Goal: Task Accomplishment & Management: Manage account settings

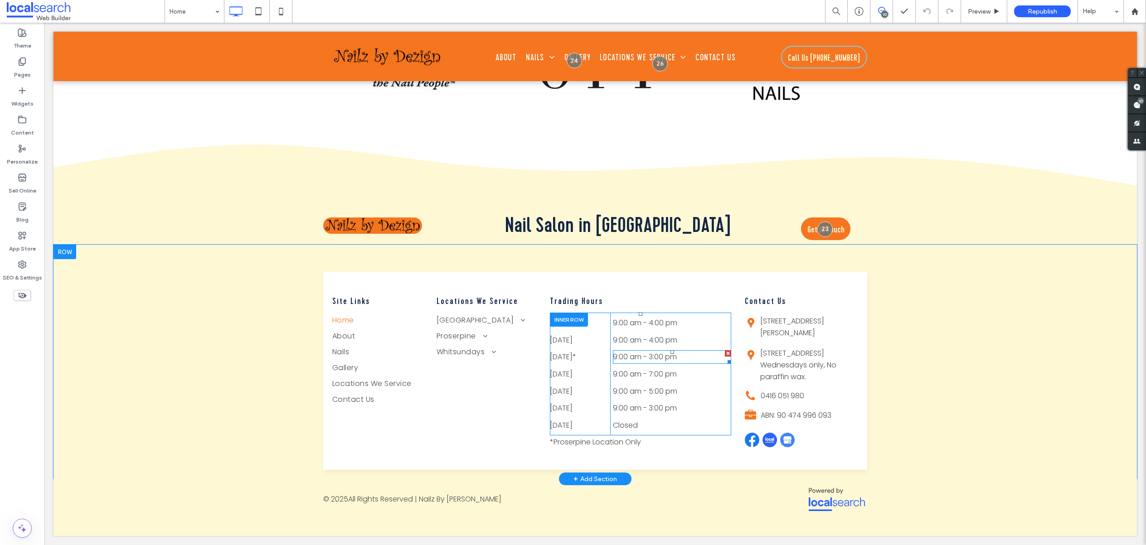
click at [629, 352] on span "9:00 am - 3:00 pm" at bounding box center [645, 357] width 64 height 10
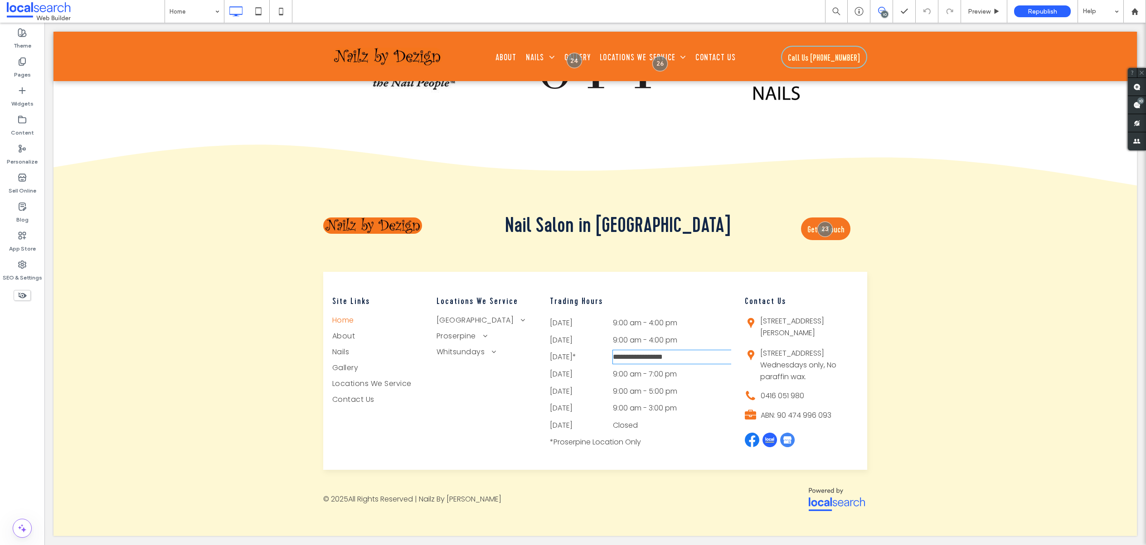
type input "*******"
type input "**"
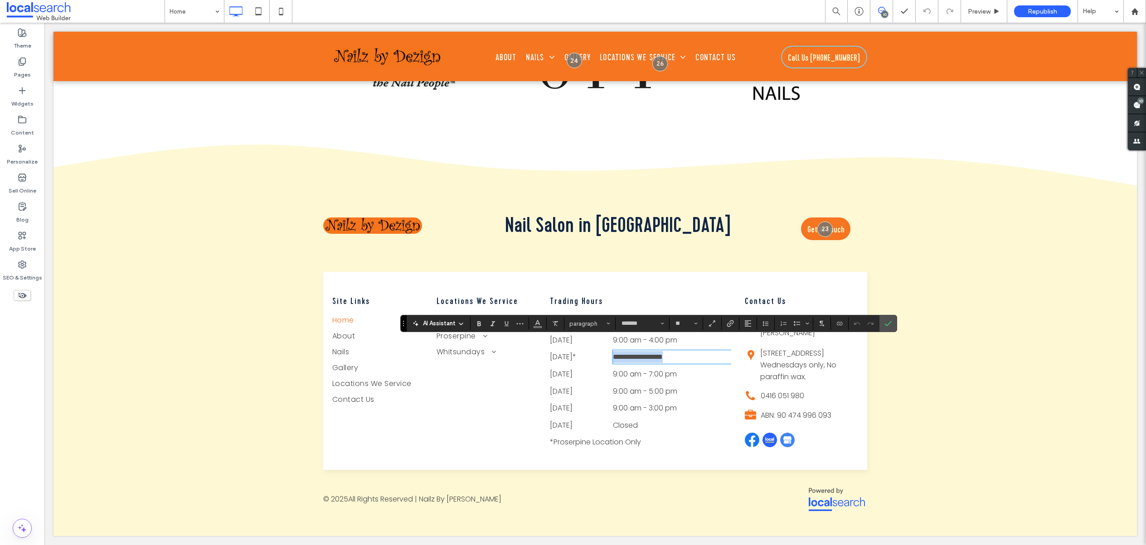
click at [650, 354] on span "**********" at bounding box center [638, 357] width 50 height 7
click at [894, 324] on label "Confirm" at bounding box center [888, 324] width 14 height 16
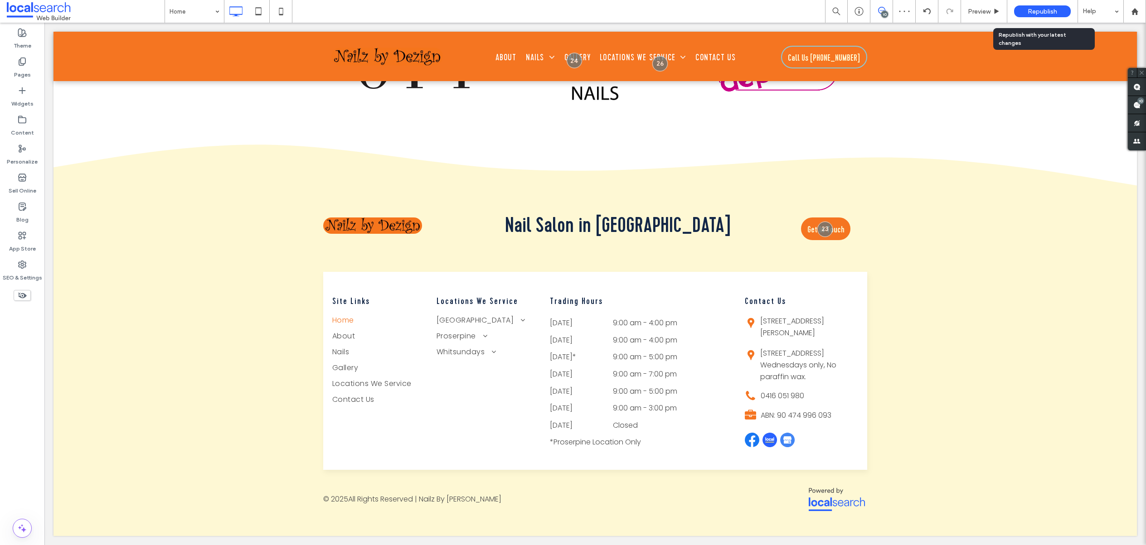
click at [1059, 10] on div "Republish" at bounding box center [1042, 11] width 57 height 12
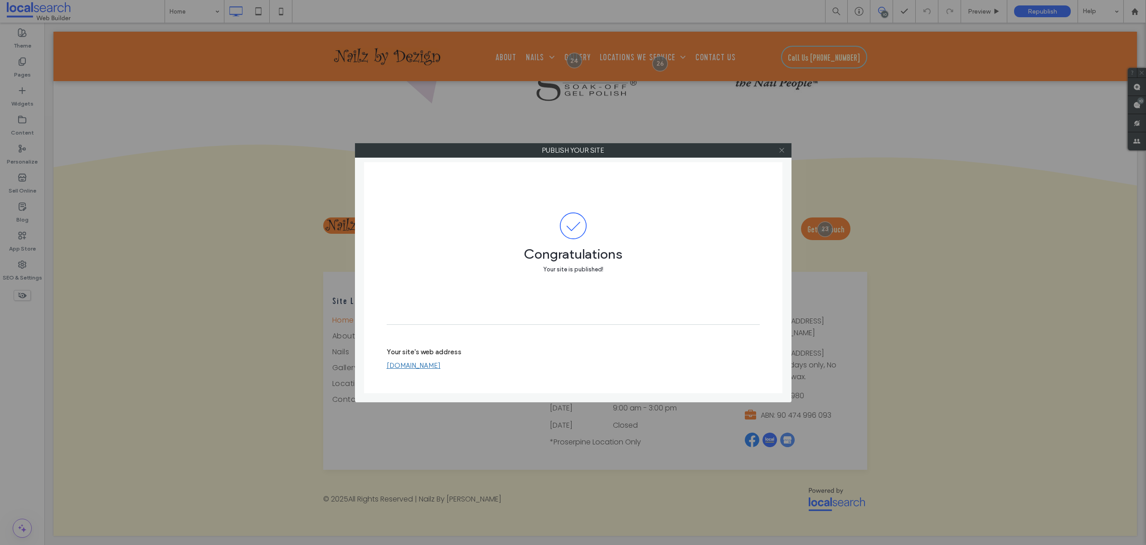
click at [784, 148] on icon at bounding box center [781, 150] width 7 height 7
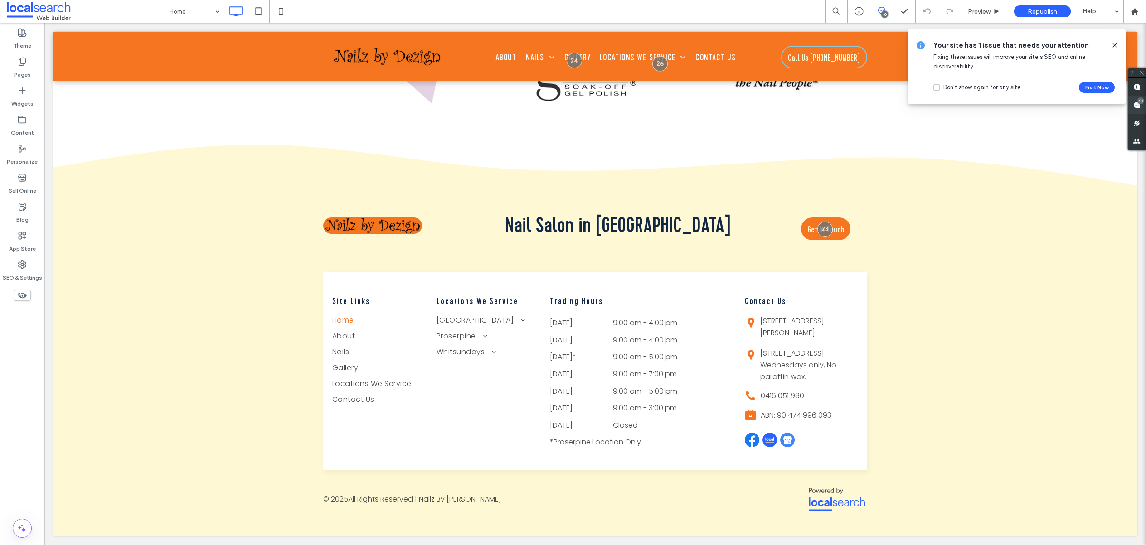
click at [1140, 107] on span at bounding box center [1137, 105] width 18 height 18
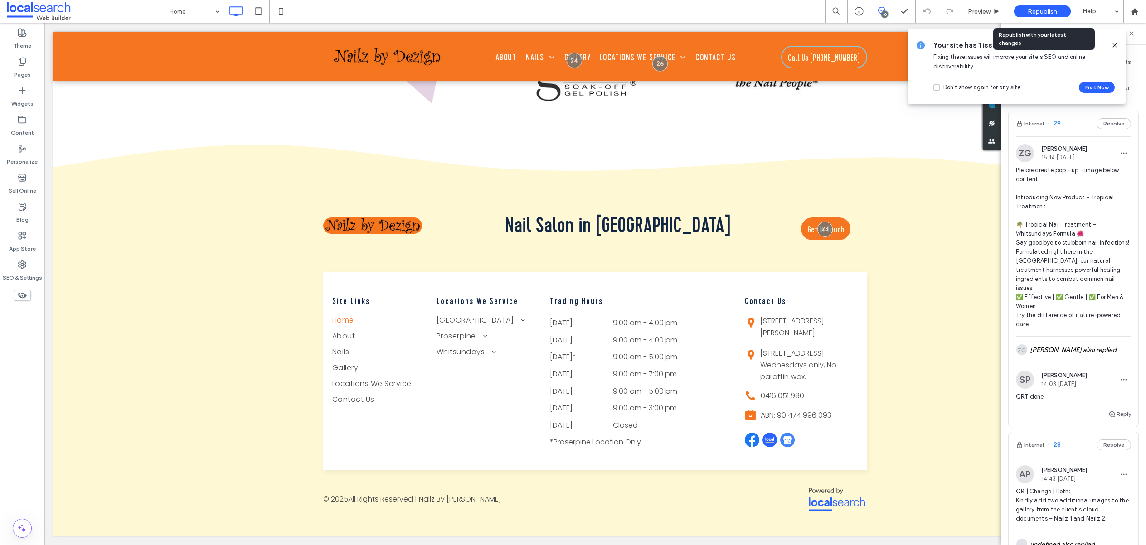
click at [1037, 15] on div "Republish" at bounding box center [1042, 11] width 57 height 12
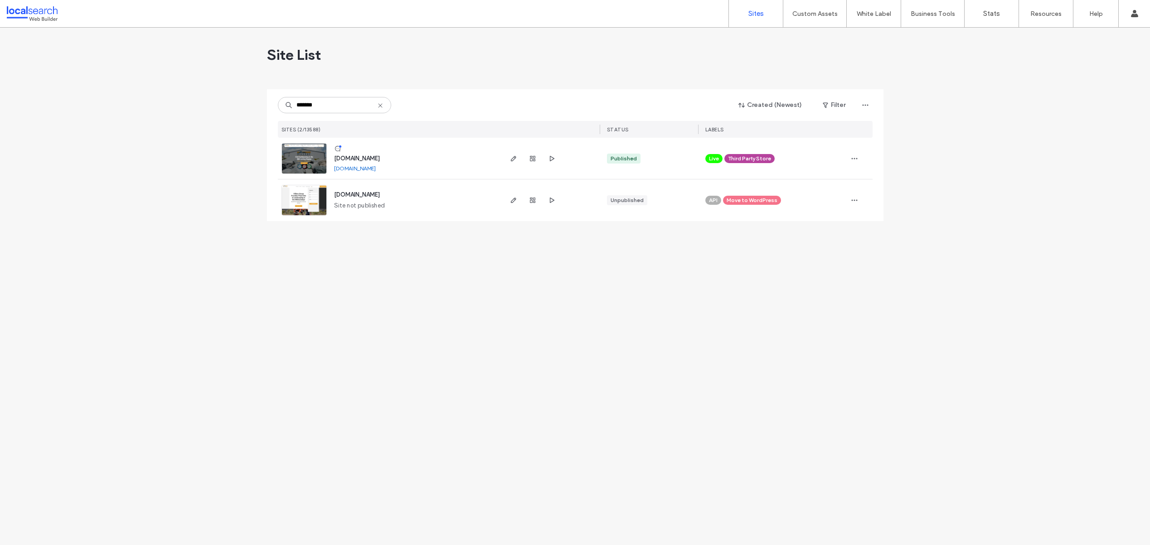
type input "*******"
click at [300, 156] on img at bounding box center [304, 175] width 44 height 62
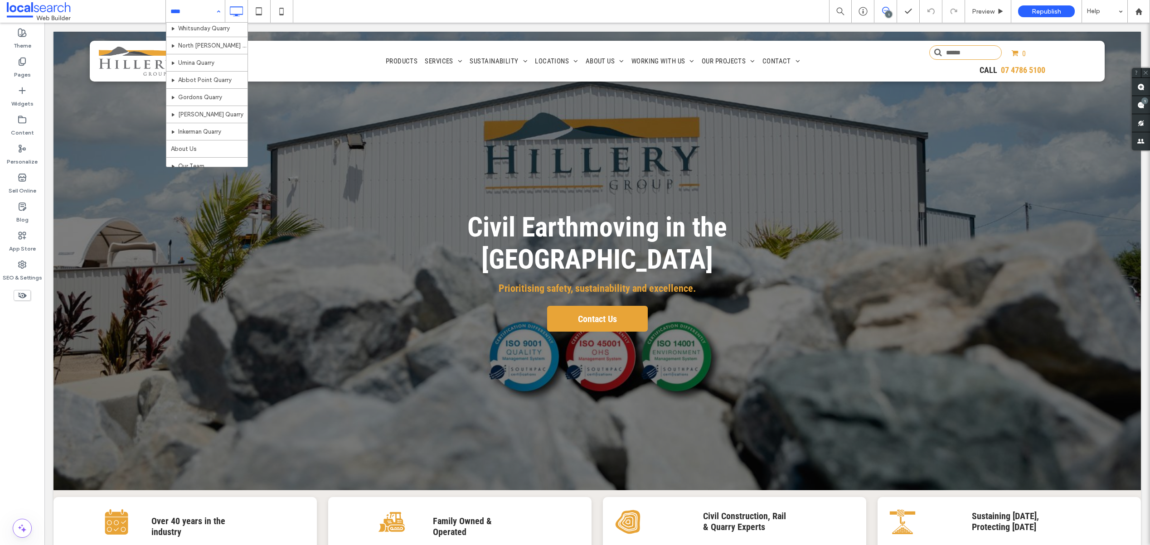
scroll to position [340, 0]
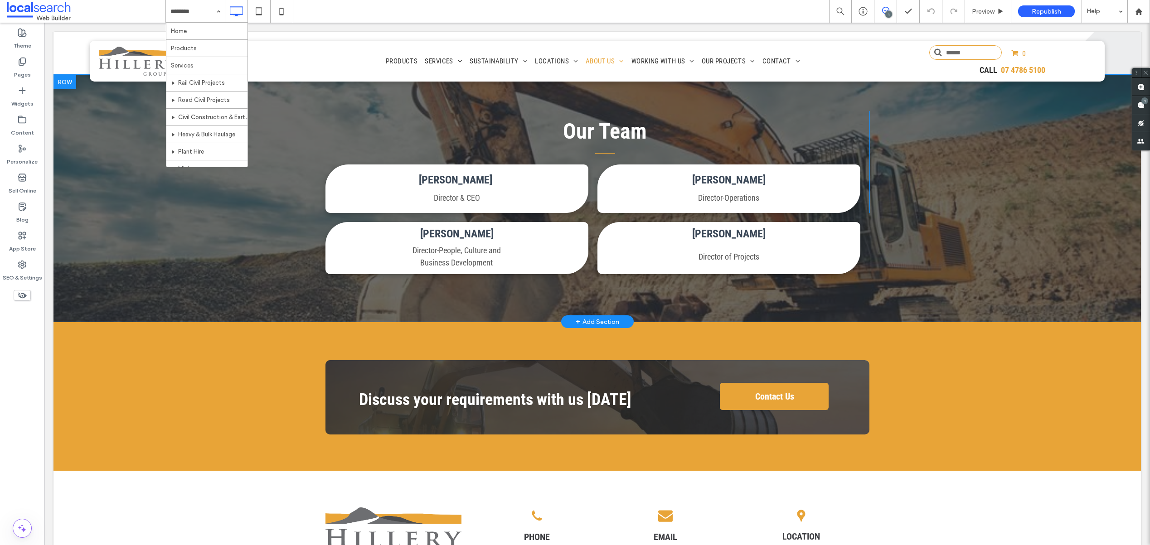
scroll to position [555, 0]
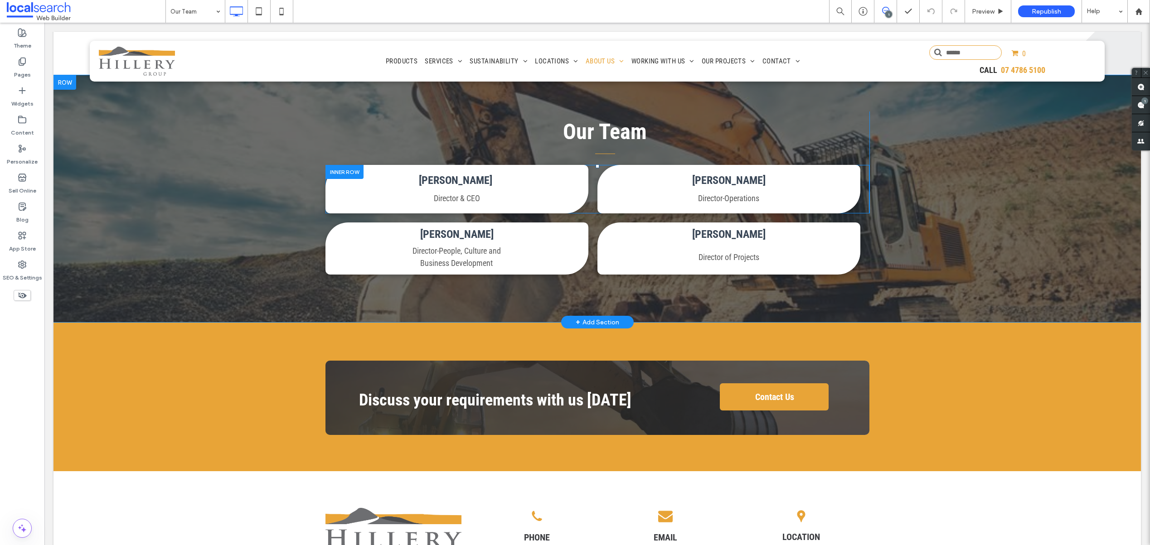
click at [338, 176] on div at bounding box center [345, 172] width 38 height 14
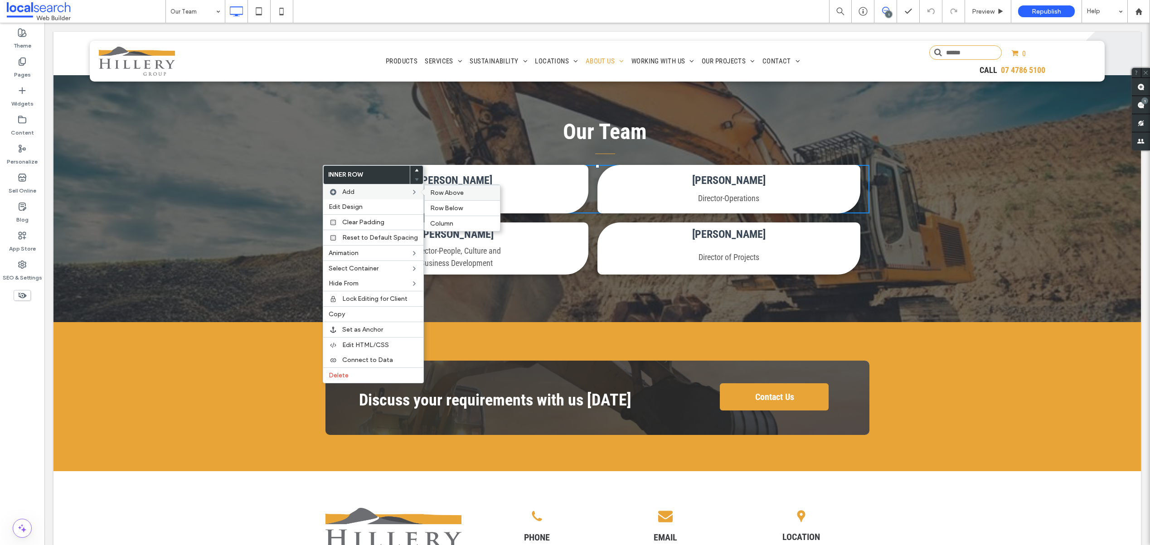
click at [439, 195] on span "Row Above" at bounding box center [447, 193] width 34 height 8
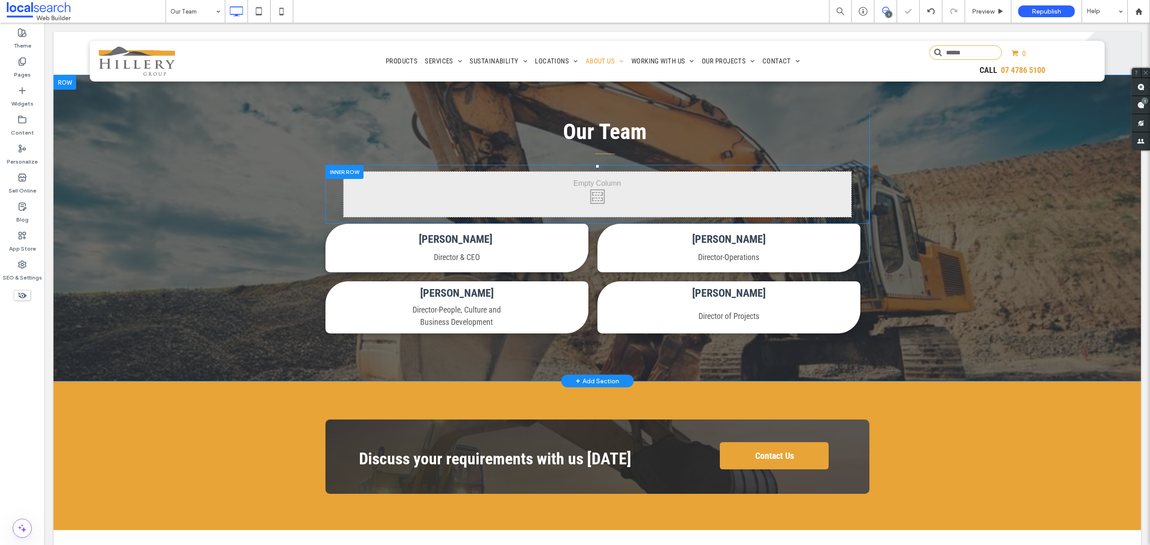
click at [473, 187] on div "Click To Paste Click To Paste" at bounding box center [598, 194] width 508 height 45
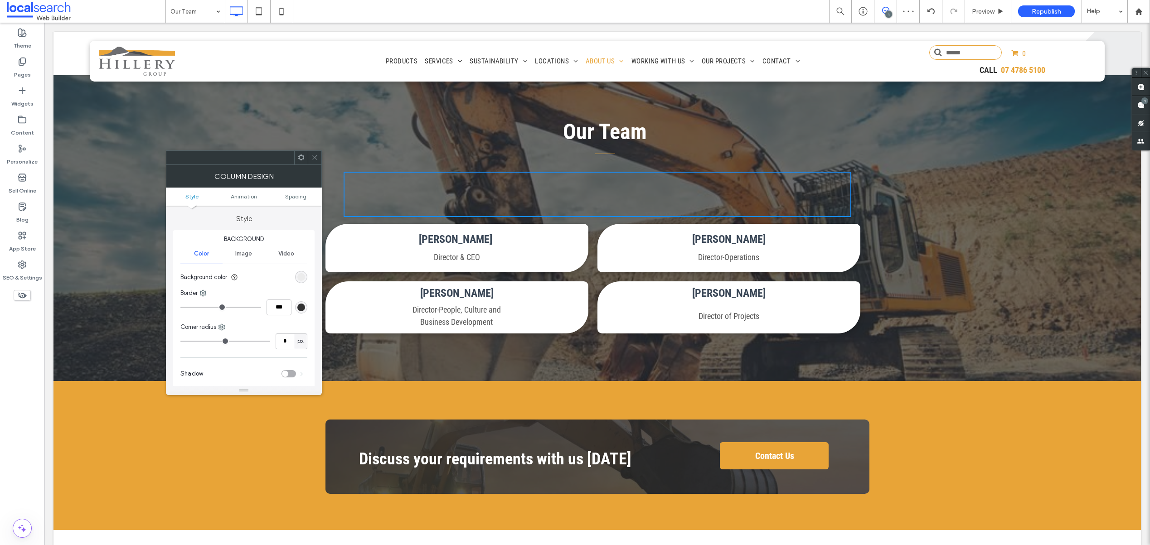
click at [328, 217] on div "Click To Paste Click To Paste" at bounding box center [598, 194] width 544 height 59
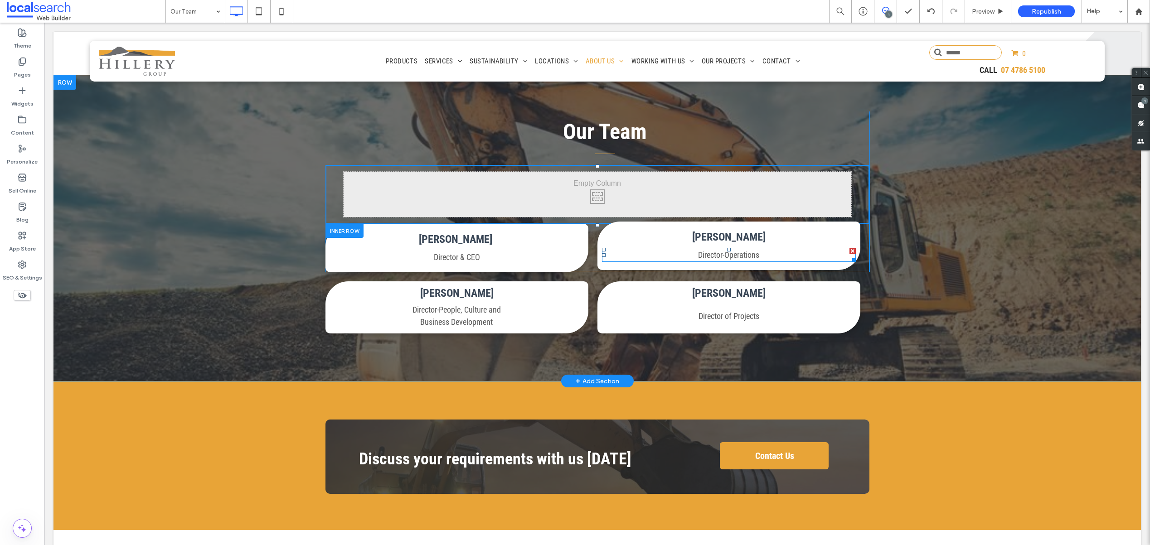
drag, startPoint x: 840, startPoint y: 263, endPoint x: 829, endPoint y: 248, distance: 18.5
click at [829, 248] on div "[PERSON_NAME] Director-Operations Click To Paste" at bounding box center [729, 246] width 263 height 49
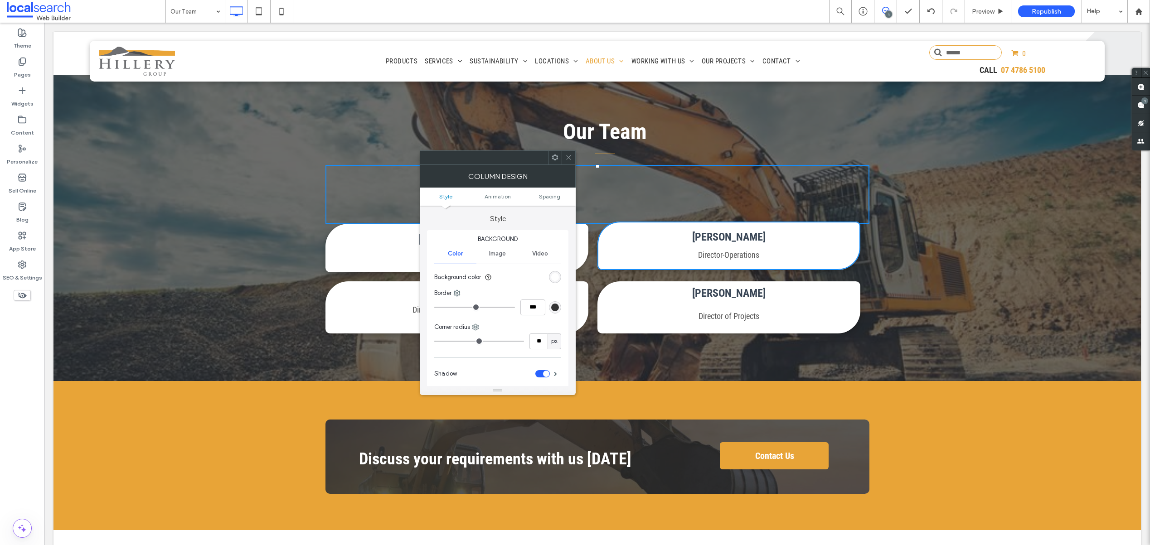
click at [817, 256] on p "Director-Operations" at bounding box center [729, 255] width 254 height 12
click at [750, 241] on link "[PERSON_NAME]" at bounding box center [728, 237] width 73 height 13
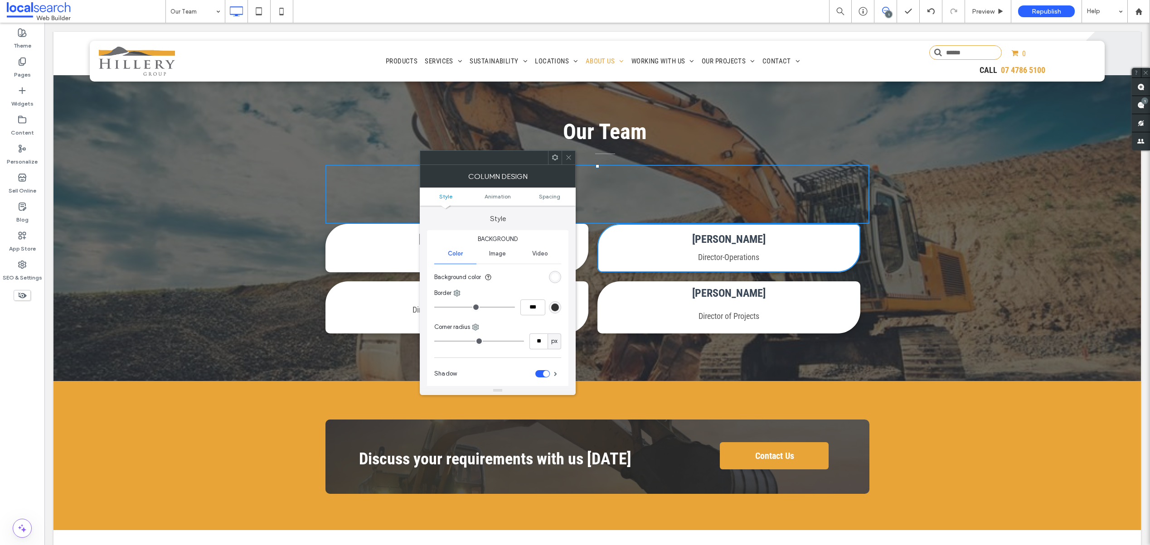
click at [567, 156] on use at bounding box center [568, 158] width 5 height 5
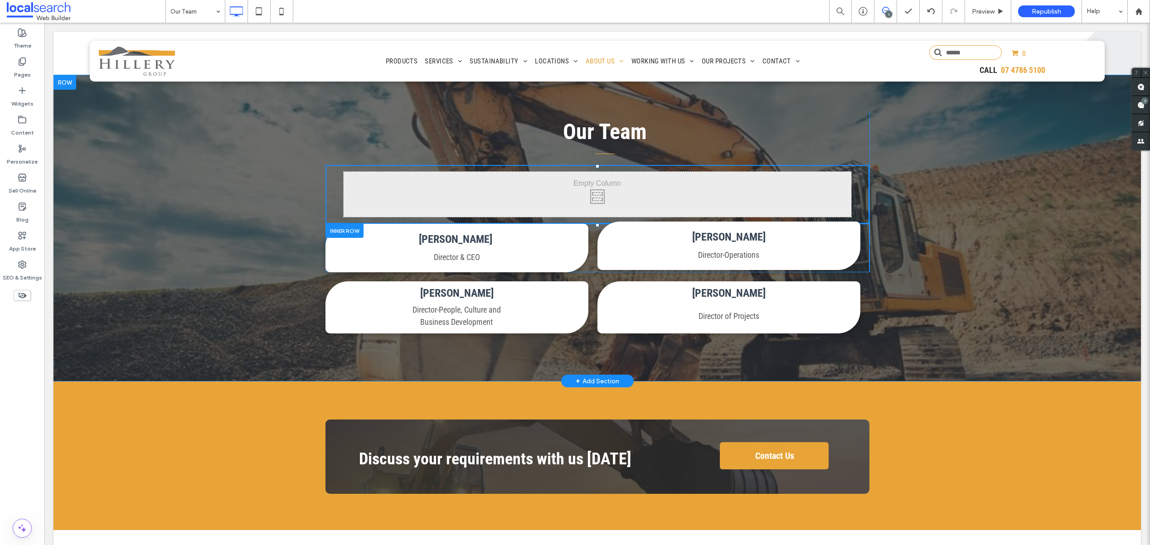
click at [849, 228] on div "[PERSON_NAME] Director-Operations Click To Paste" at bounding box center [729, 246] width 263 height 49
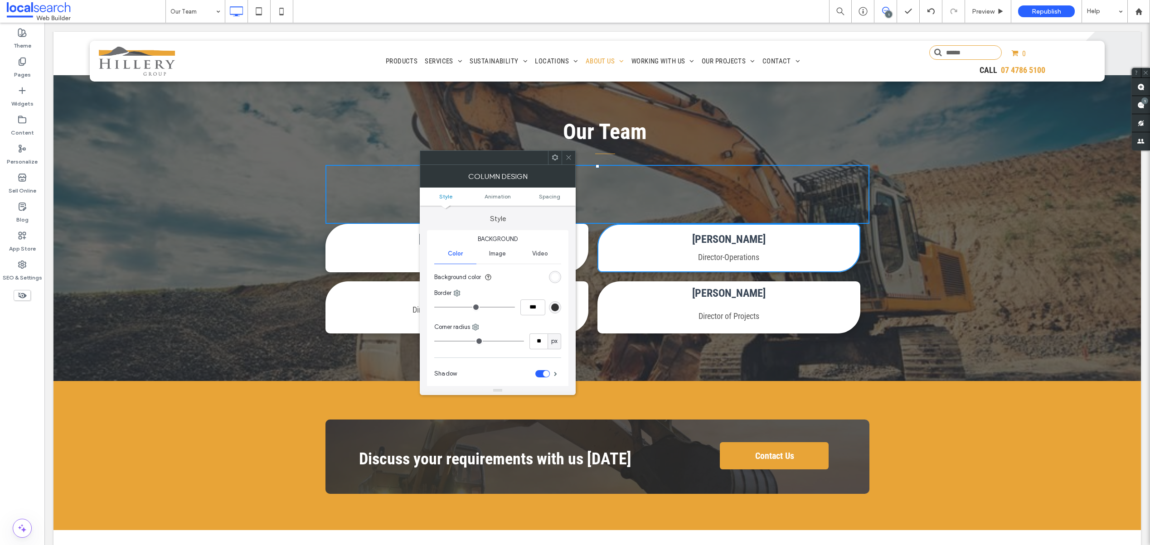
drag, startPoint x: 568, startPoint y: 156, endPoint x: 534, endPoint y: 143, distance: 36.3
click at [568, 156] on icon at bounding box center [568, 157] width 7 height 7
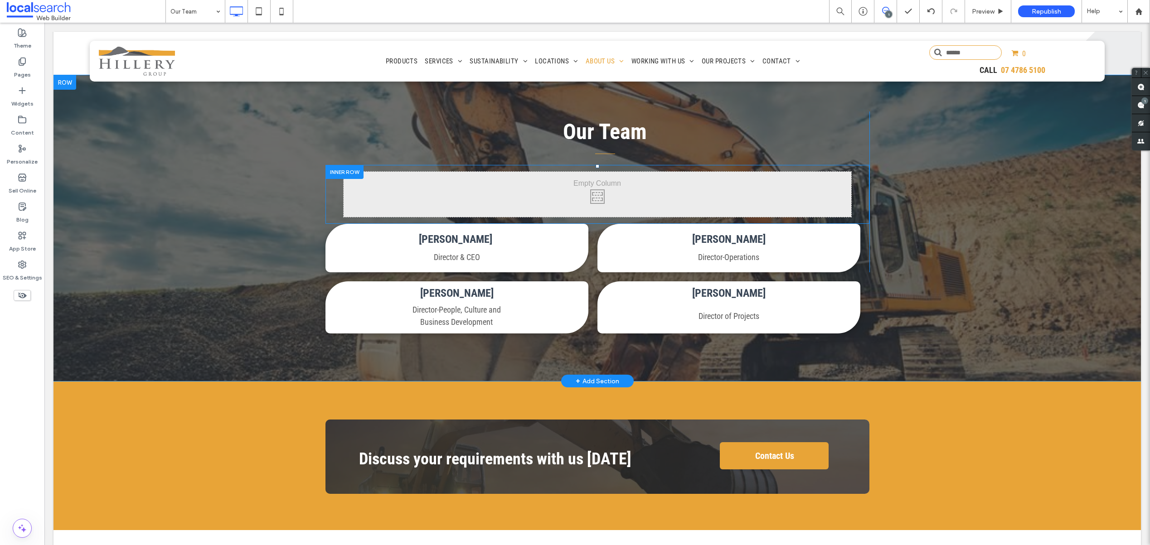
click at [344, 170] on div at bounding box center [345, 172] width 38 height 14
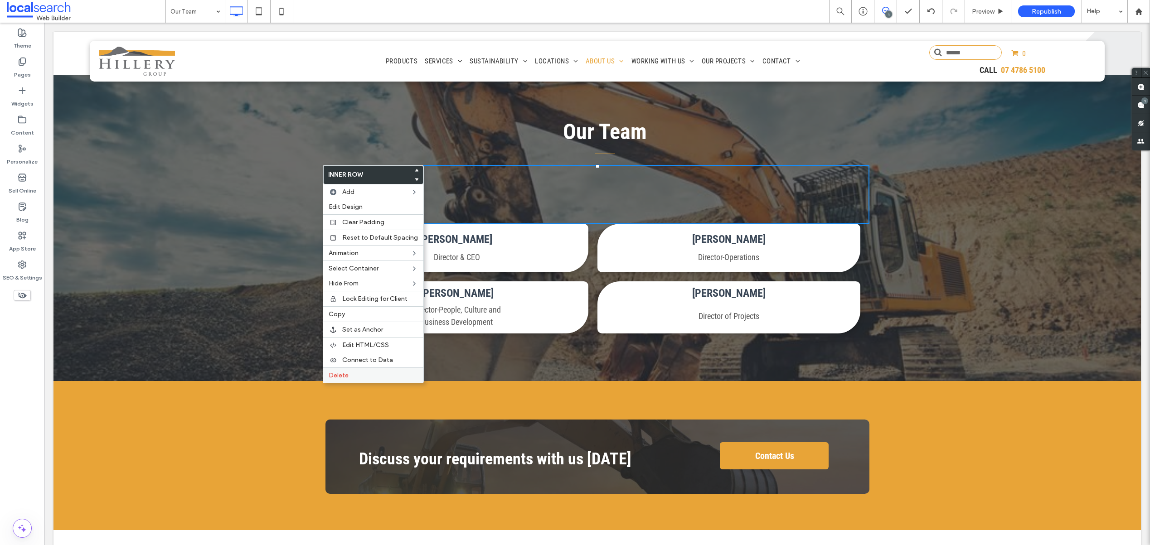
click at [337, 375] on span "Delete" at bounding box center [339, 376] width 20 height 8
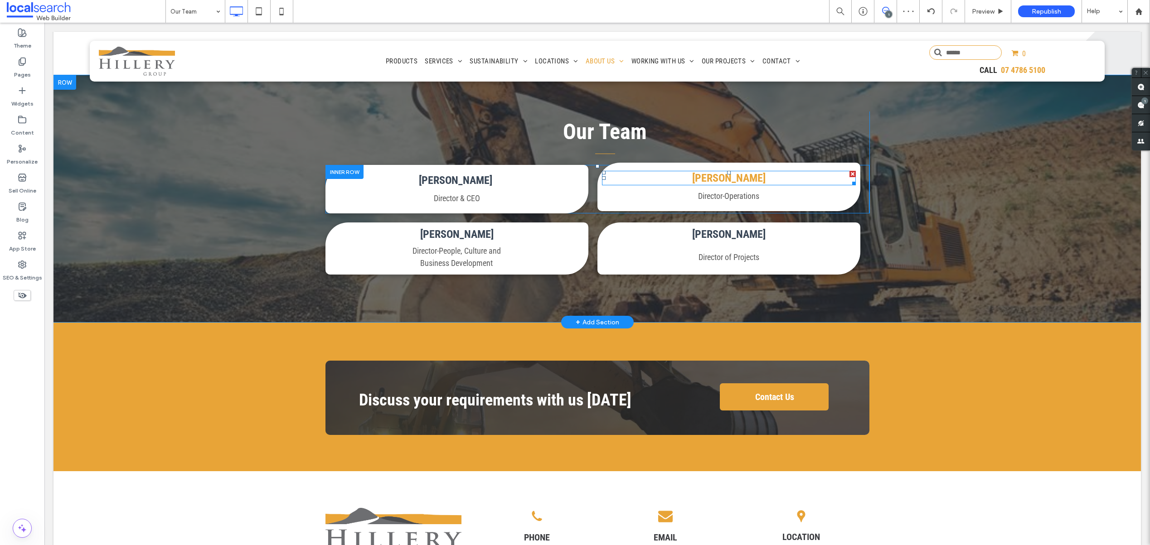
click at [725, 175] on link "[PERSON_NAME]" at bounding box center [728, 178] width 73 height 13
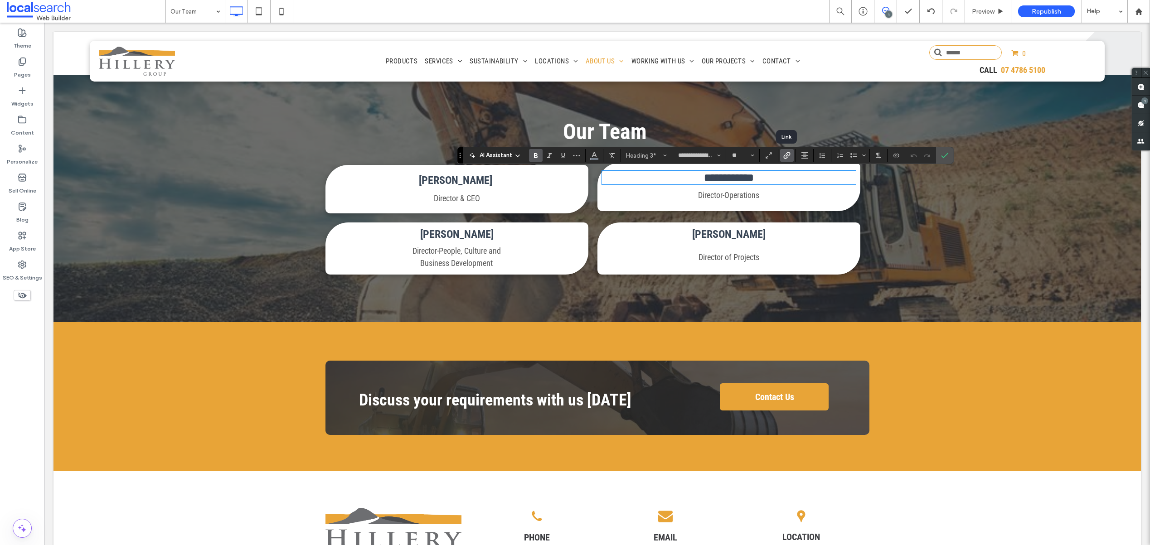
click at [791, 153] on label "Link" at bounding box center [787, 155] width 14 height 13
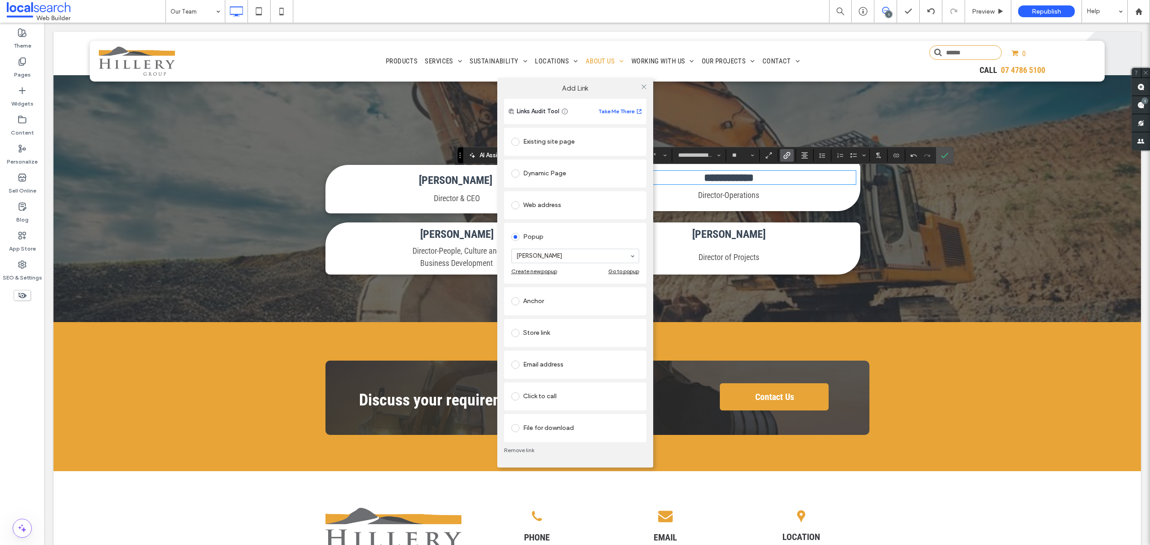
click at [619, 272] on div "Go to popup" at bounding box center [623, 271] width 31 height 7
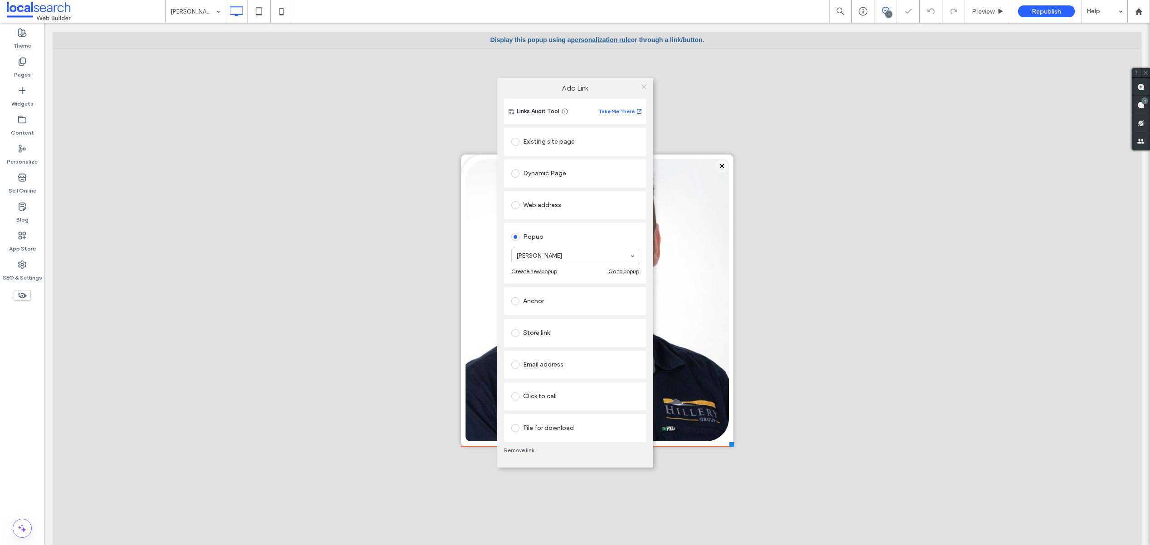
click at [646, 86] on icon at bounding box center [644, 86] width 7 height 7
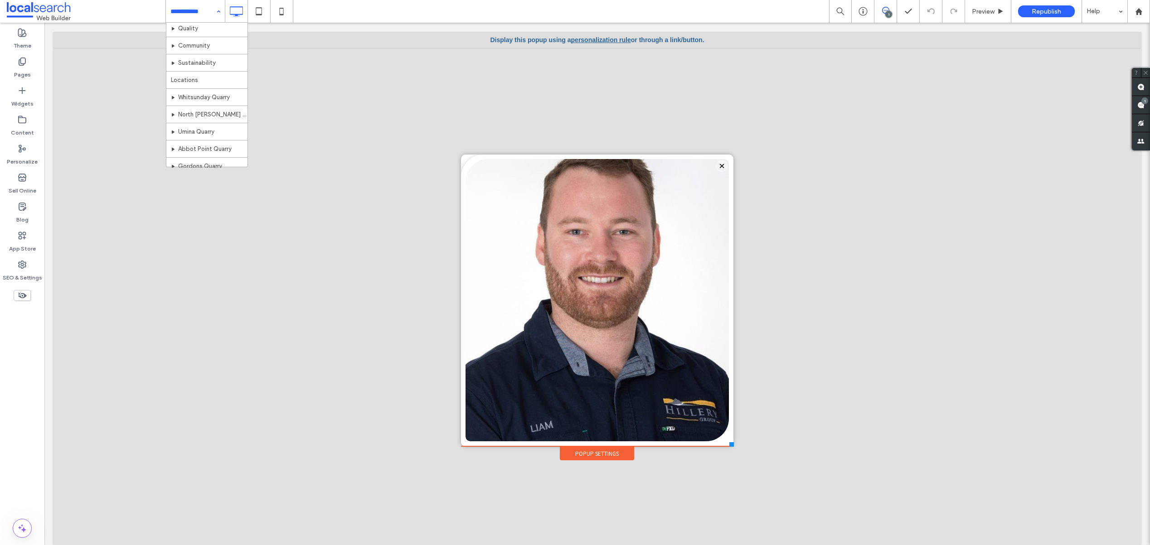
scroll to position [271, 0]
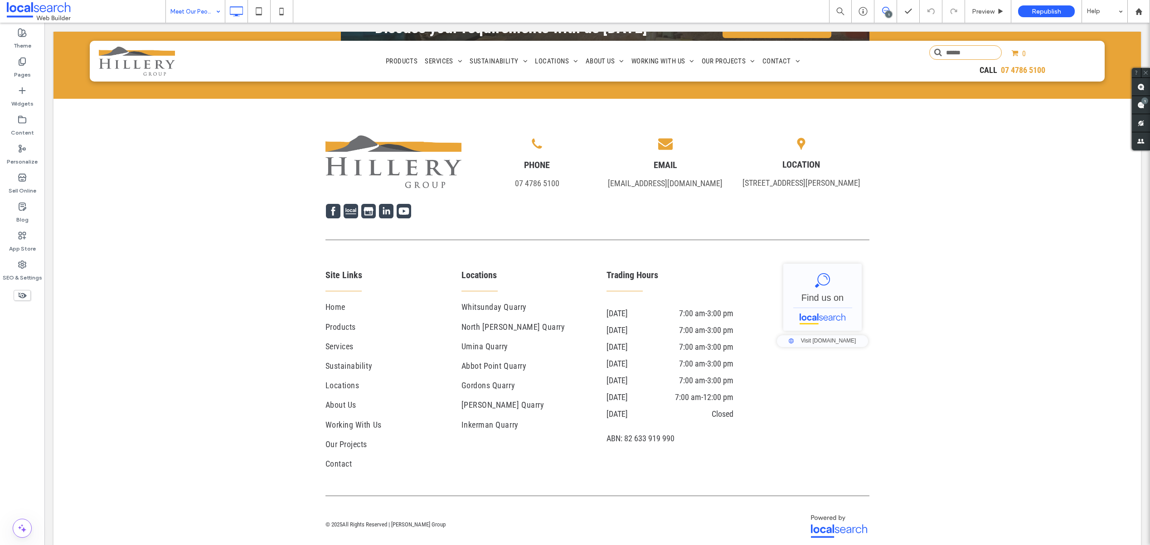
scroll to position [787, 0]
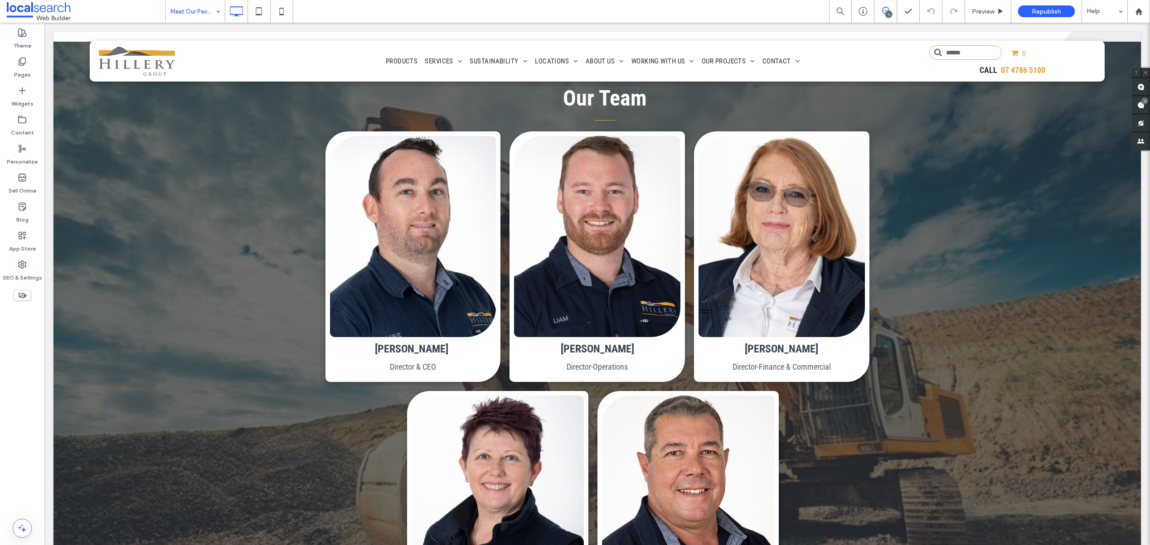
click at [189, 11] on input at bounding box center [192, 11] width 45 height 23
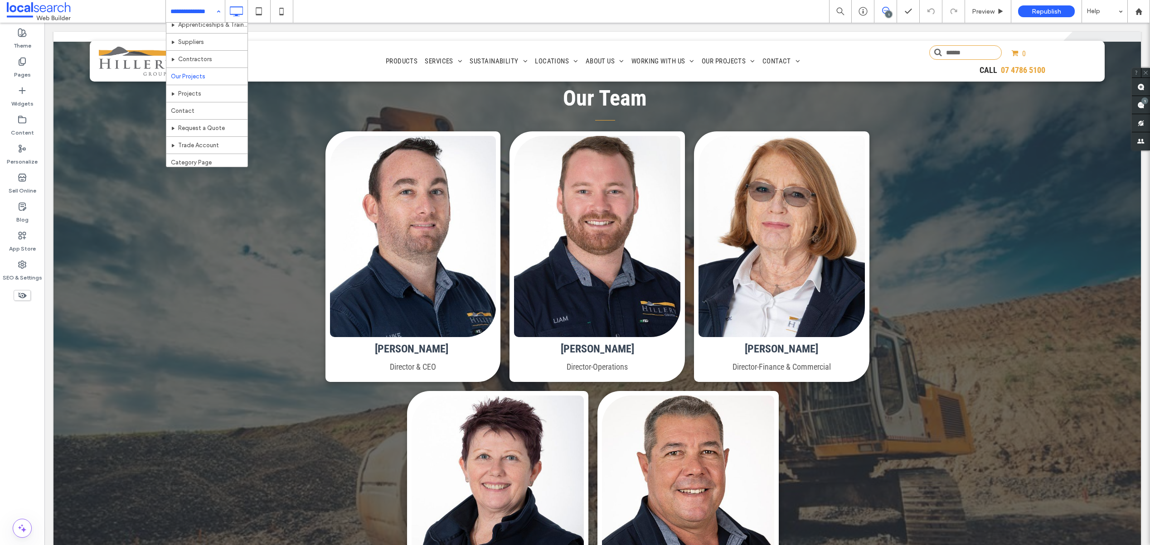
scroll to position [699, 0]
click at [196, 6] on input at bounding box center [192, 11] width 45 height 23
click at [18, 65] on icon at bounding box center [22, 61] width 9 height 9
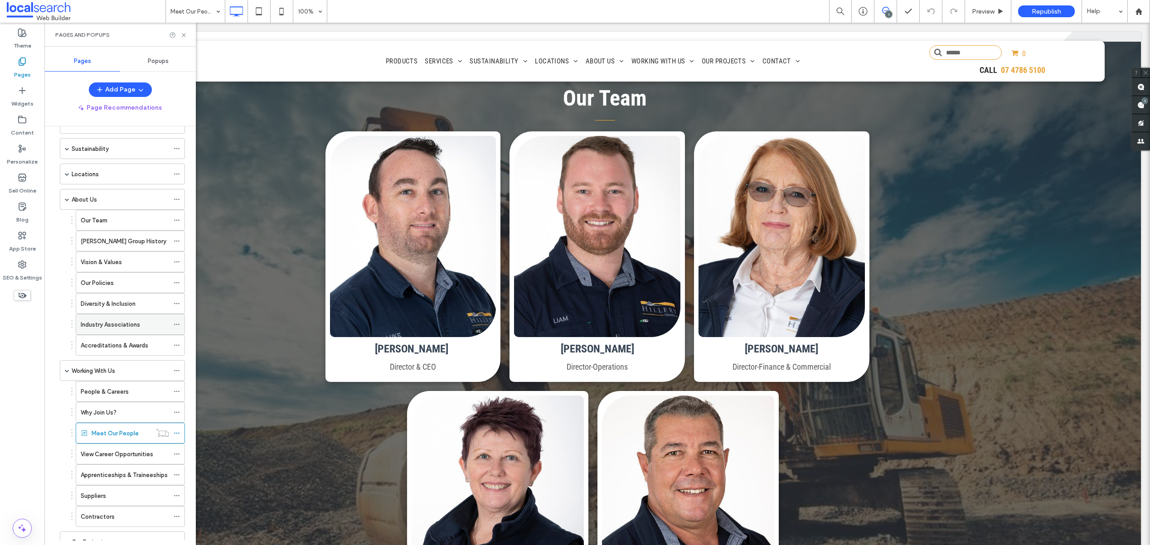
scroll to position [82, 0]
click at [101, 391] on label "People & Careers" at bounding box center [105, 390] width 48 height 16
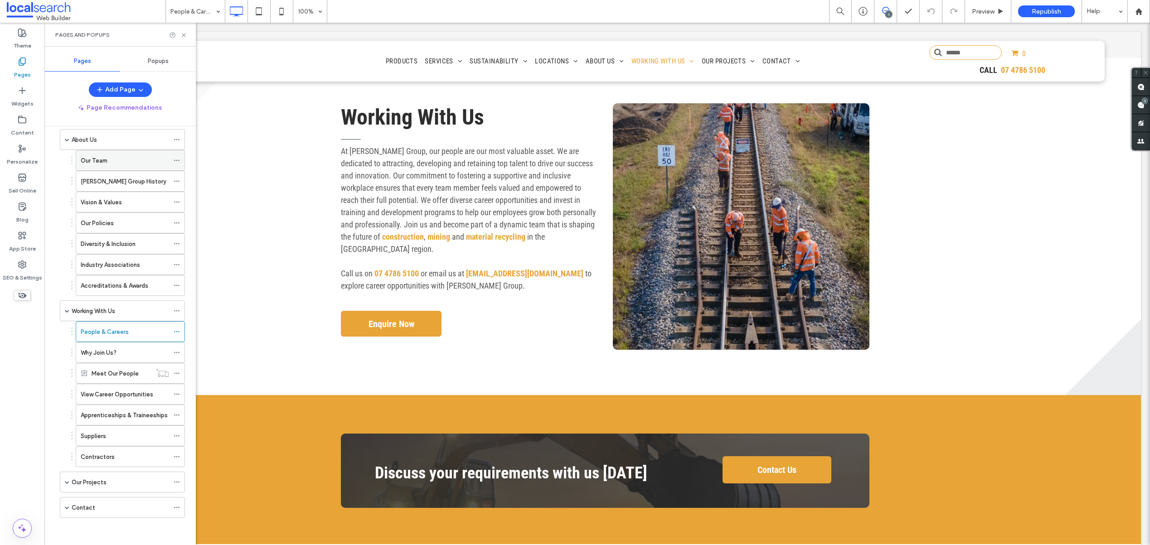
click at [102, 165] on div "Our Team" at bounding box center [125, 161] width 88 height 20
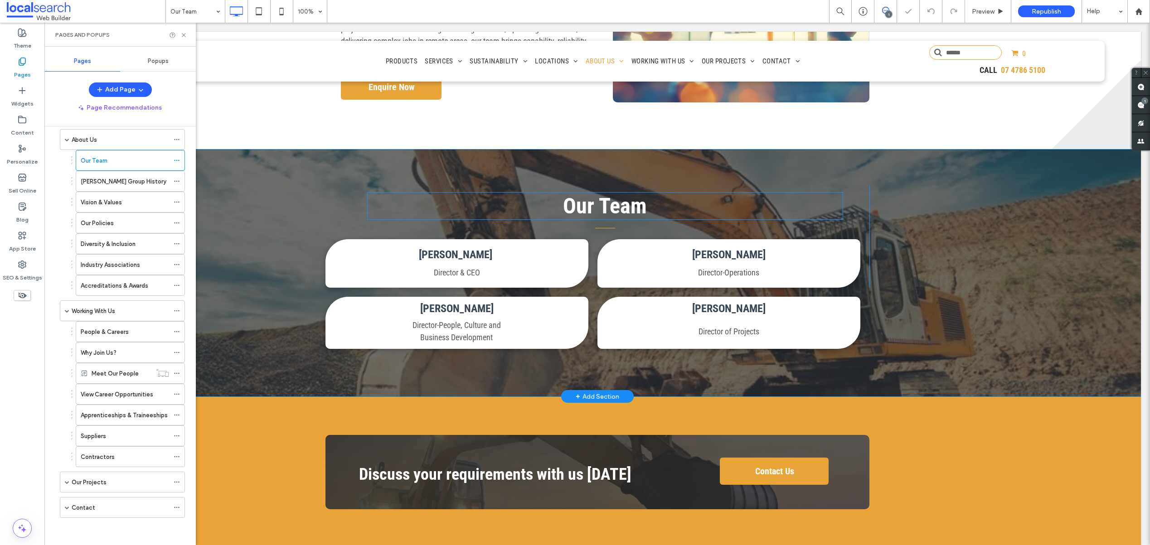
scroll to position [470, 0]
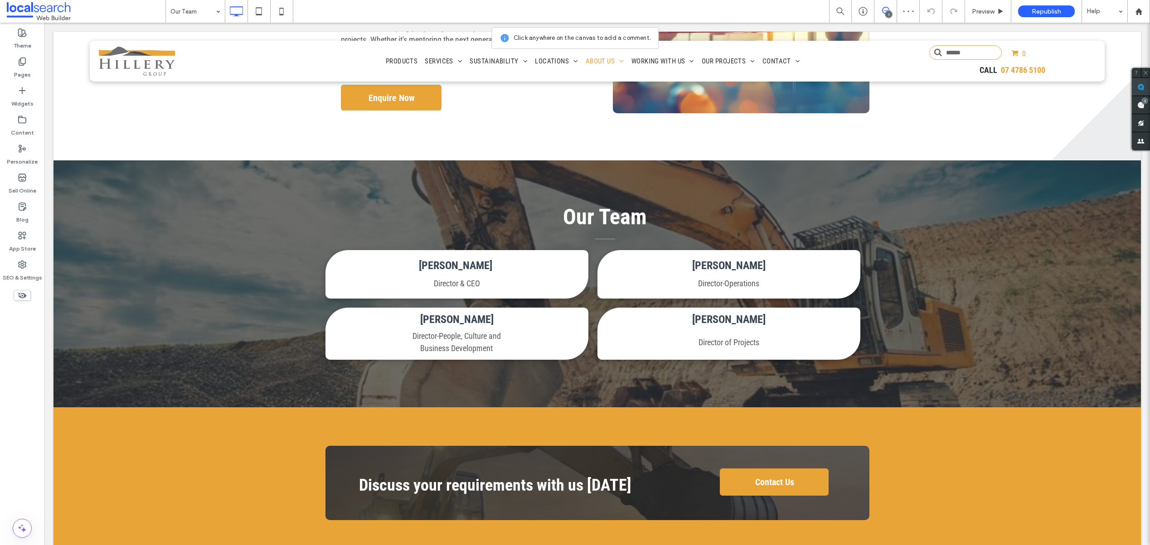
click at [1145, 82] on span at bounding box center [1141, 87] width 18 height 18
click at [670, 387] on div "Our Team Click To Paste [PERSON_NAME] Director & CEO Click To Paste [PERSON_NAM…" at bounding box center [598, 284] width 1088 height 247
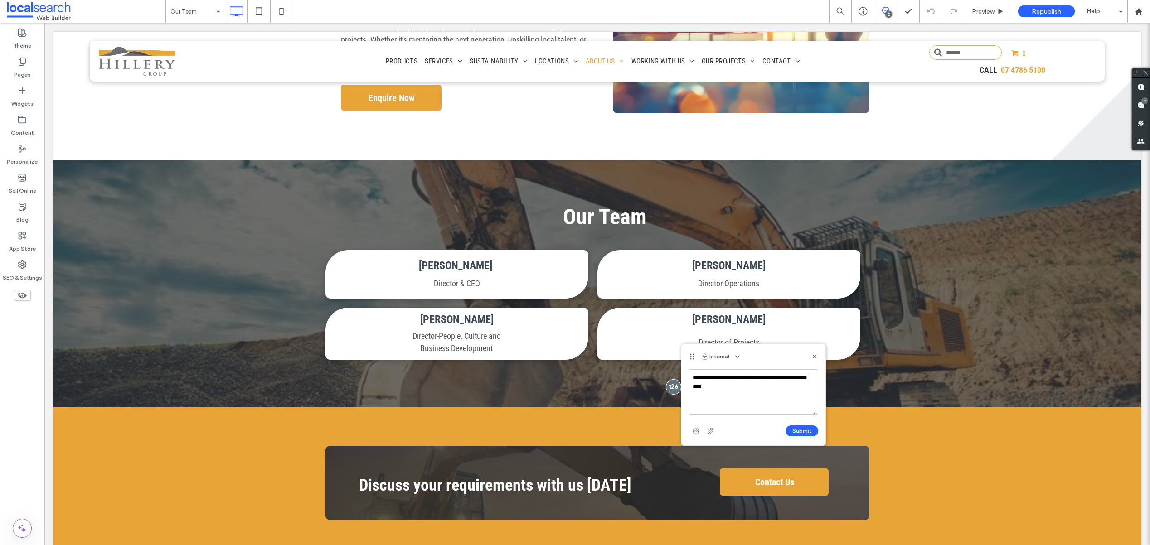
click at [725, 377] on textarea "**********" at bounding box center [754, 392] width 130 height 45
click at [729, 387] on textarea "**********" at bounding box center [754, 392] width 130 height 45
click at [738, 378] on textarea "**********" at bounding box center [754, 392] width 130 height 45
click at [796, 400] on textarea "**********" at bounding box center [754, 392] width 130 height 45
paste textarea "**********"
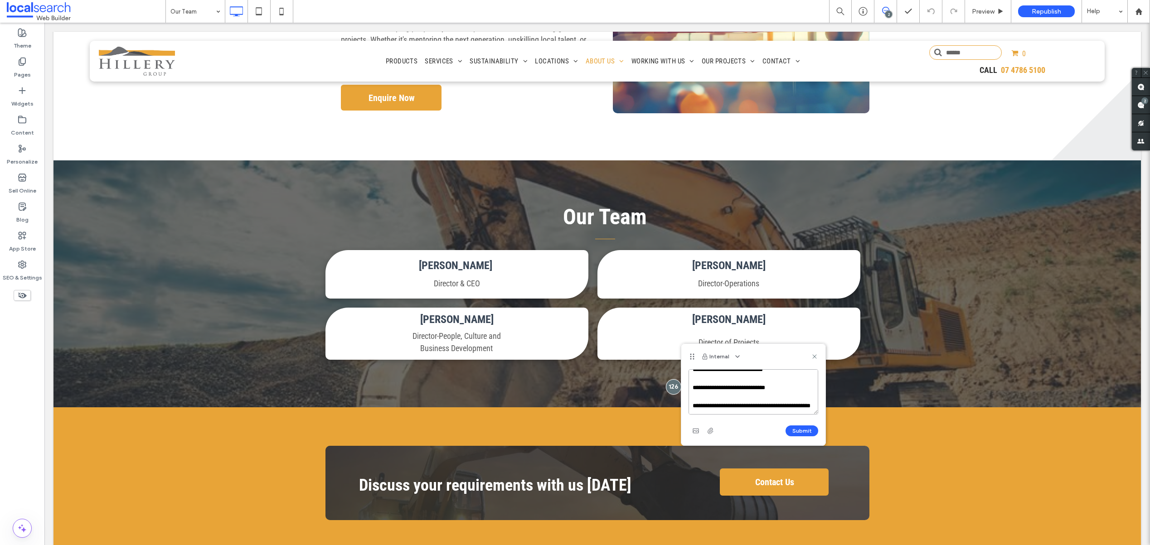
scroll to position [35, 0]
click at [729, 379] on textarea "**********" at bounding box center [754, 392] width 130 height 45
click at [761, 399] on textarea "**********" at bounding box center [754, 392] width 130 height 45
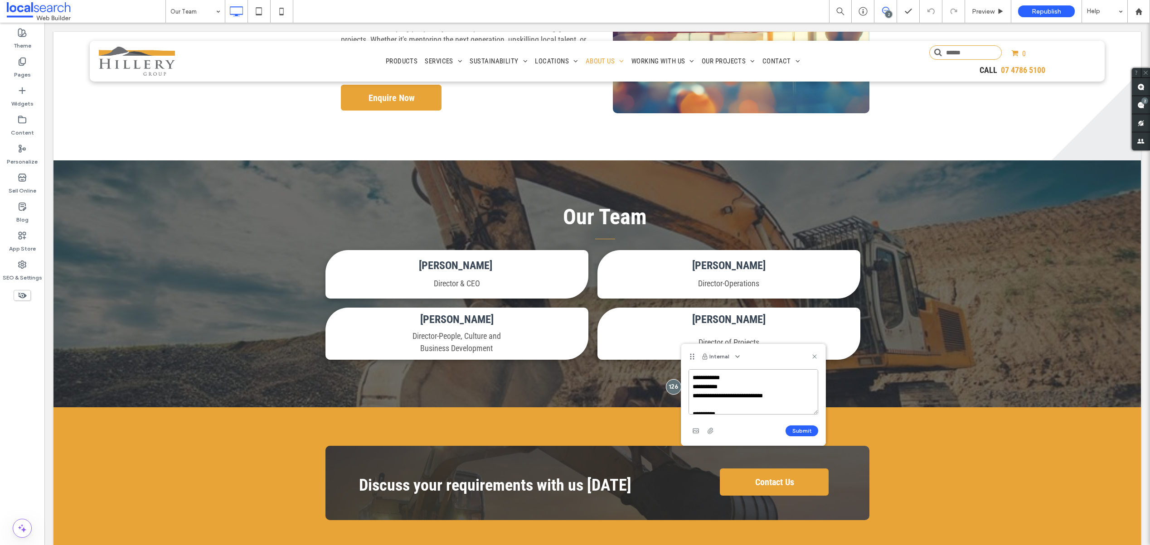
click at [744, 377] on textarea "**********" at bounding box center [754, 392] width 130 height 45
click at [717, 396] on textarea "**********" at bounding box center [754, 392] width 130 height 45
type textarea "**********"
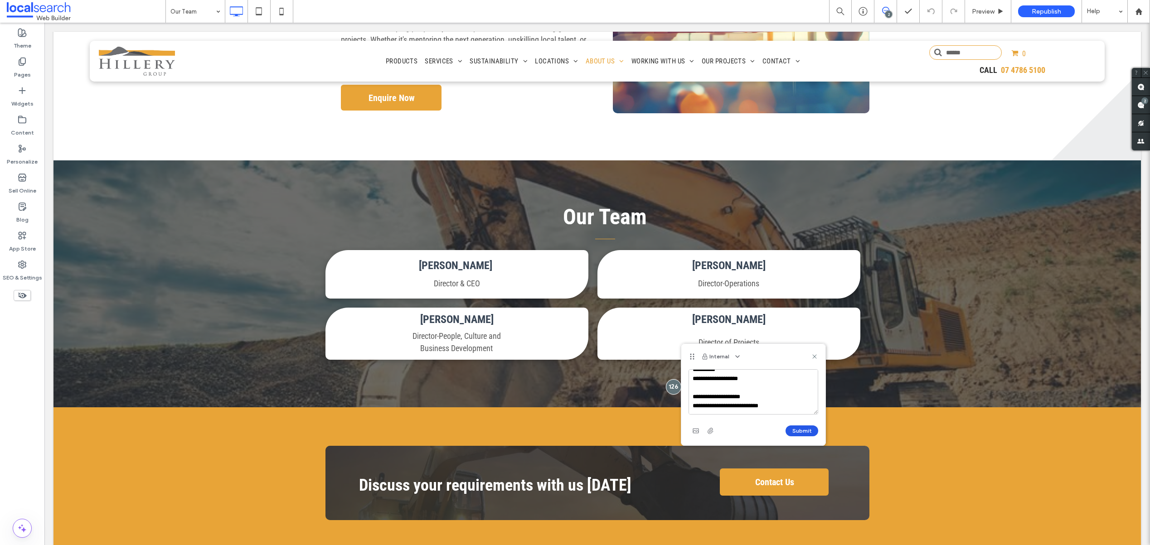
click at [797, 431] on button "Submit" at bounding box center [802, 431] width 33 height 11
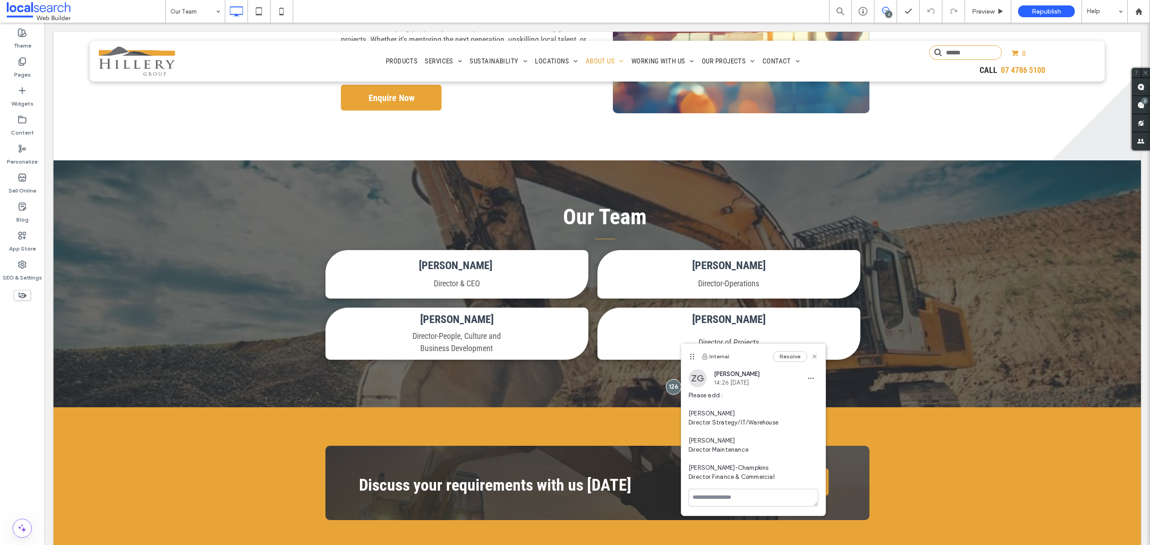
scroll to position [0, 0]
click at [24, 74] on label "Pages" at bounding box center [22, 72] width 17 height 13
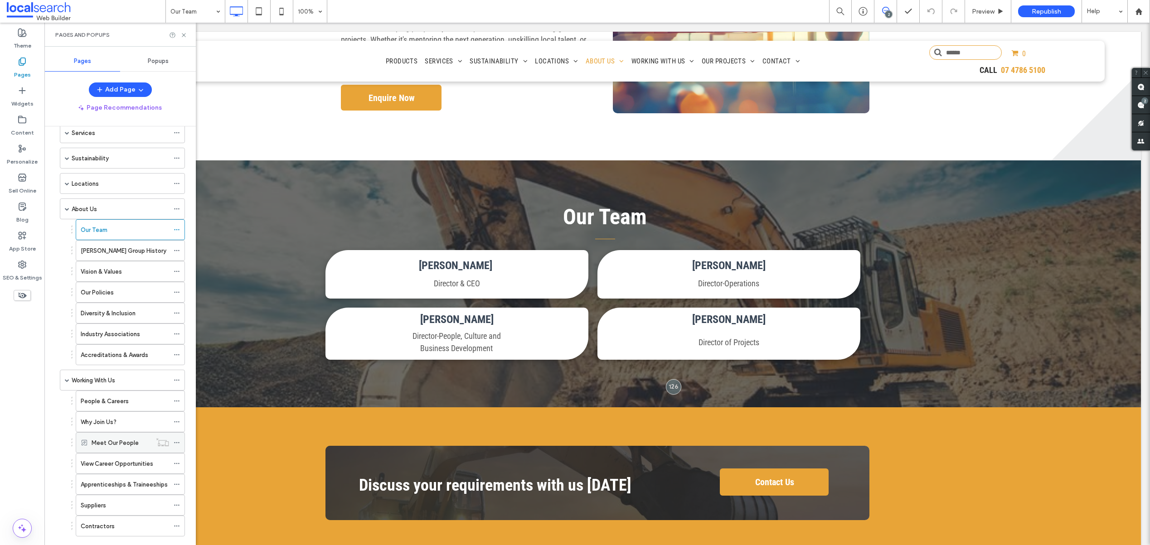
scroll to position [72, 0]
click at [126, 445] on label "Meet Our People" at bounding box center [115, 442] width 47 height 16
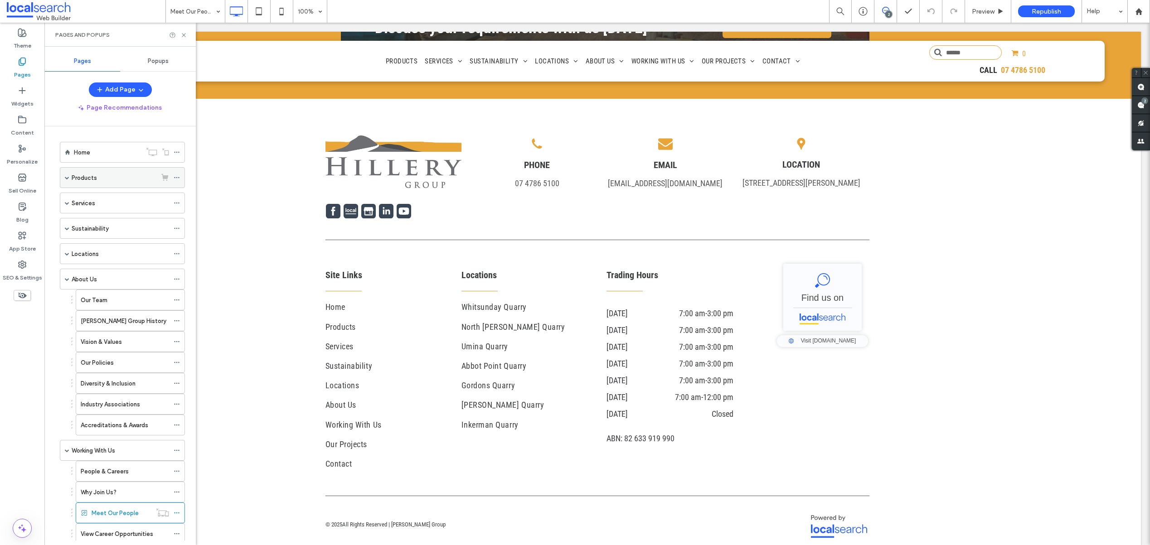
click at [95, 181] on label "Products" at bounding box center [84, 178] width 25 height 16
click at [83, 227] on div at bounding box center [575, 272] width 1150 height 545
click at [72, 224] on div at bounding box center [575, 272] width 1150 height 545
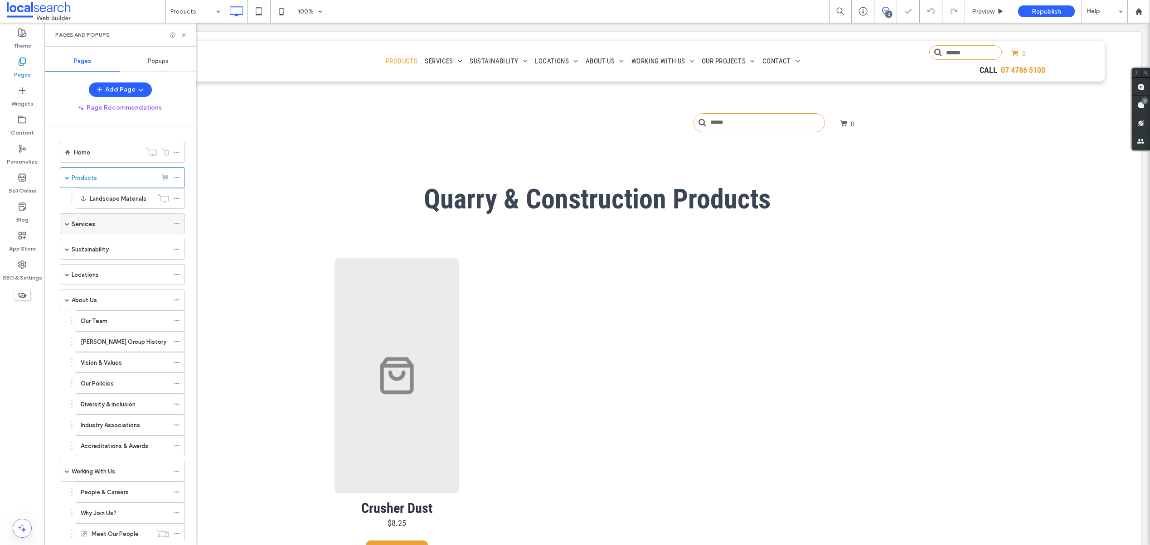
click at [68, 224] on span at bounding box center [67, 224] width 5 height 5
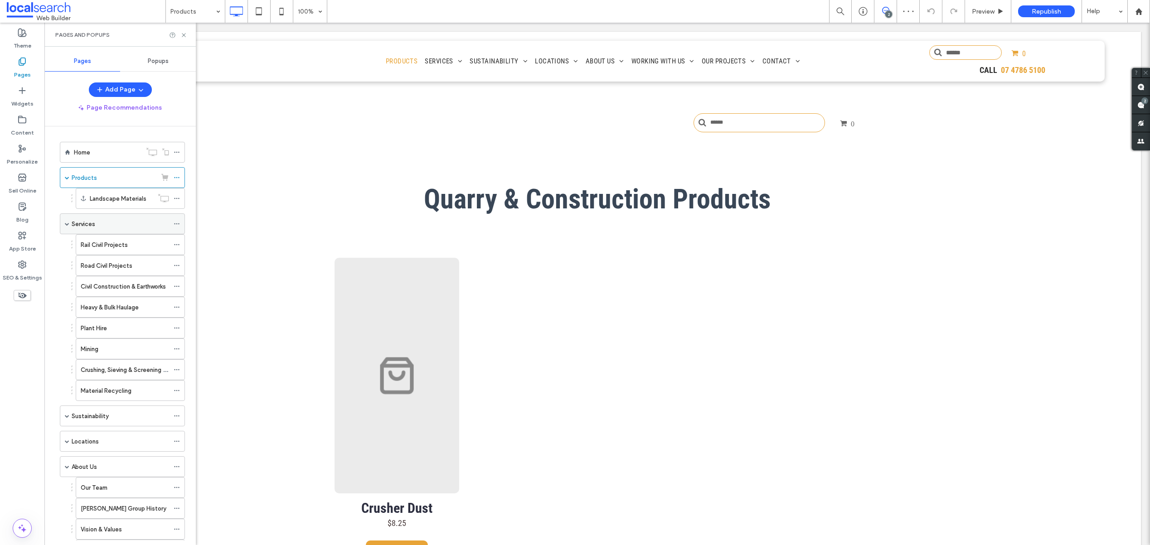
click at [68, 224] on span at bounding box center [67, 224] width 5 height 5
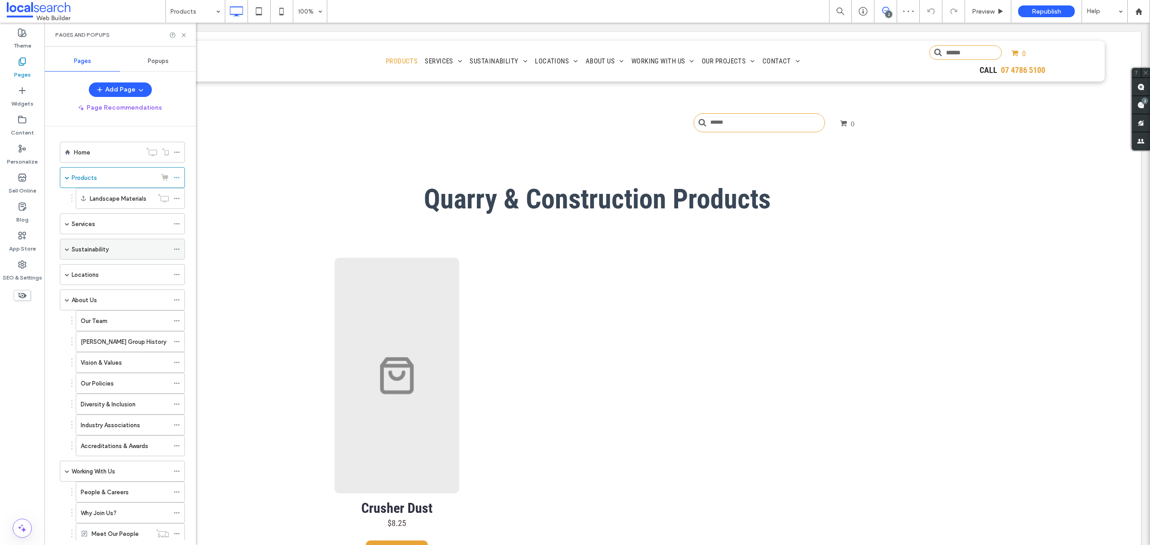
click at [68, 251] on span at bounding box center [67, 249] width 5 height 5
click at [370, 10] on div "Products 100% 2 Preview Republish Help" at bounding box center [657, 11] width 985 height 23
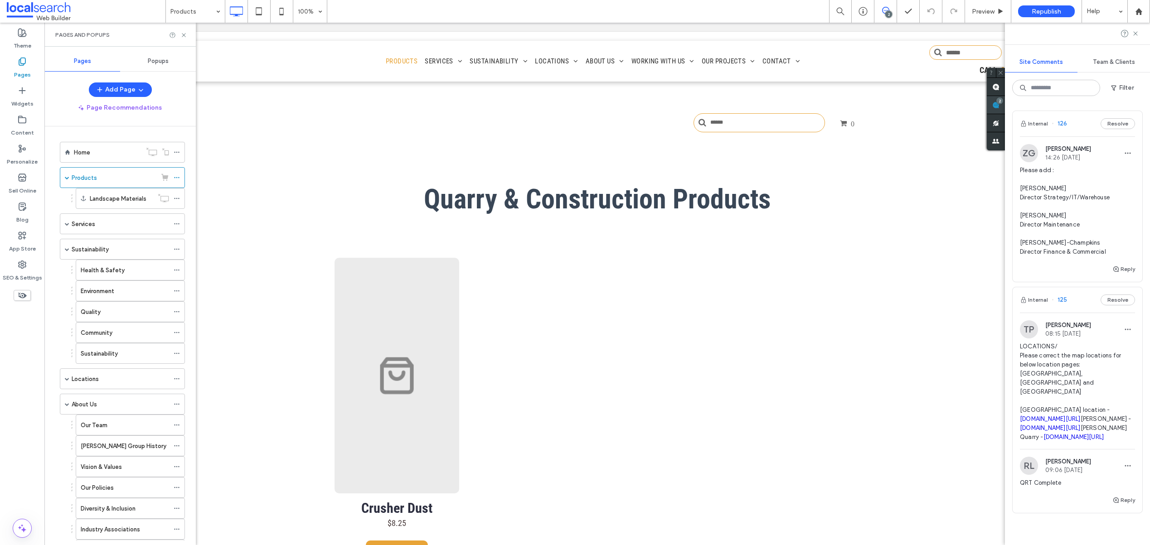
click at [1147, 106] on div "Site Comments Team & Clients Filter Internal 126 Resolve ZG [PERSON_NAME] 14:26…" at bounding box center [1077, 284] width 145 height 523
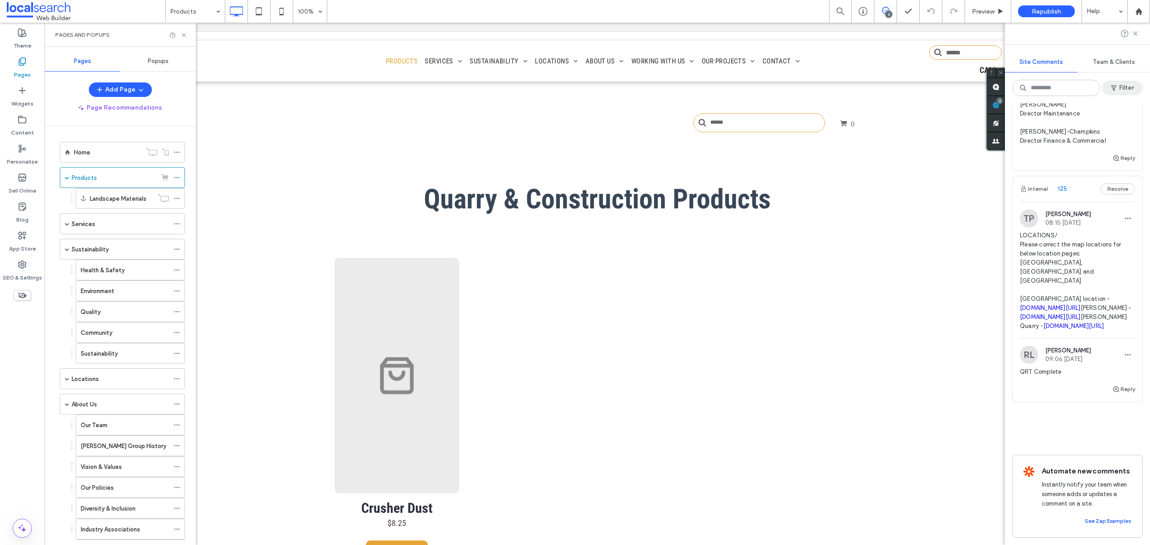
click at [1110, 86] on icon "button" at bounding box center [1113, 87] width 7 height 7
click at [976, 148] on div "Resolved (115)" at bounding box center [990, 141] width 100 height 15
click at [977, 145] on div "Resolved (115)" at bounding box center [997, 142] width 64 height 8
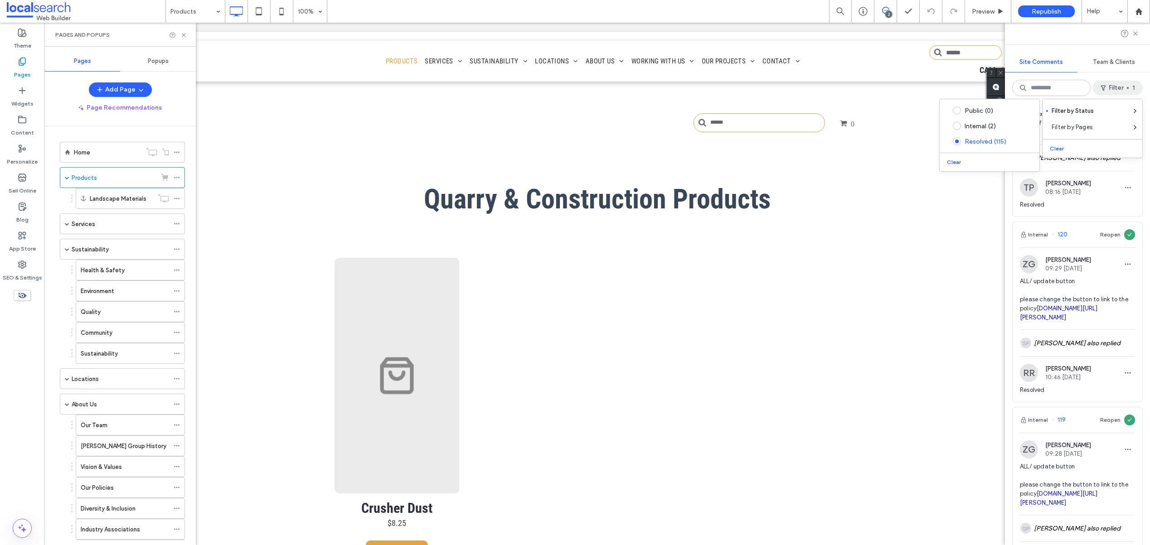
scroll to position [461, 0]
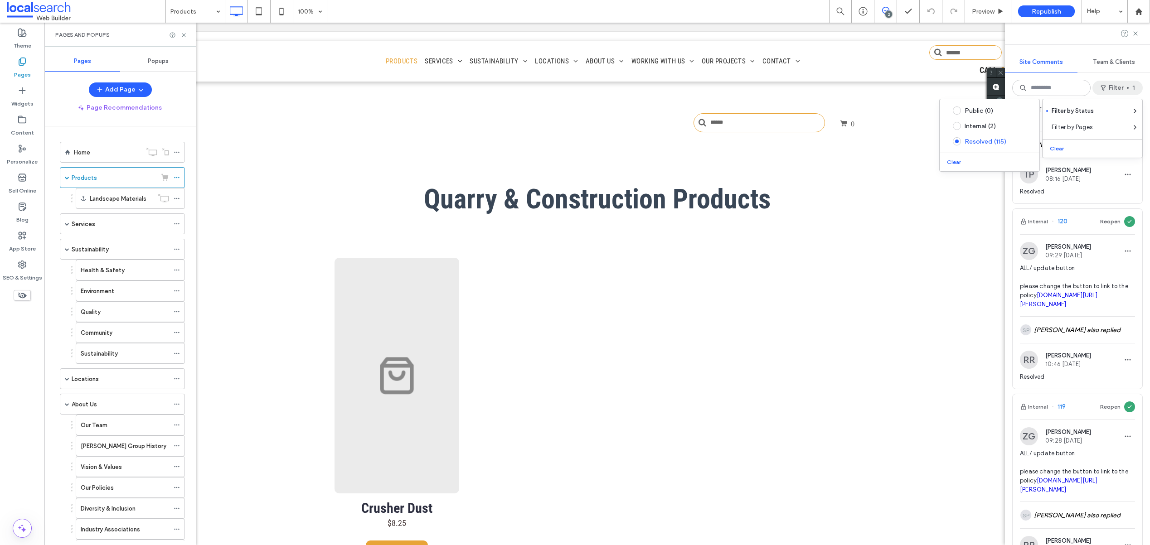
click at [1082, 308] on span "ALL/ update button please change the button to link to the policy [DOMAIN_NAME]…" at bounding box center [1077, 286] width 115 height 45
click at [1082, 306] on link "[DOMAIN_NAME][URL][PERSON_NAME]" at bounding box center [1059, 300] width 78 height 16
click at [1085, 267] on span "ALL/ update button please change the button to link to the policy [DOMAIN_NAME]…" at bounding box center [1077, 286] width 115 height 45
click at [1124, 250] on icon "button" at bounding box center [1127, 251] width 7 height 7
click at [1091, 248] on span "[PERSON_NAME]" at bounding box center [1069, 246] width 46 height 7
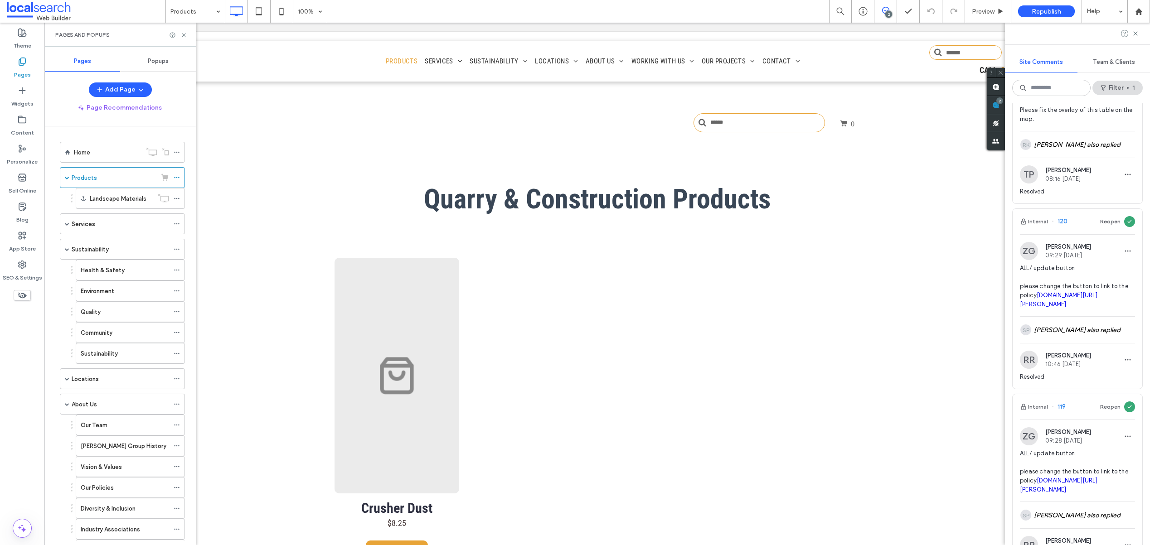
click at [1068, 282] on span "ALL/ update button please change the button to link to the policy [DOMAIN_NAME]…" at bounding box center [1077, 286] width 115 height 45
click at [1049, 279] on span "ALL/ update button please change the button to link to the policy [DOMAIN_NAME]…" at bounding box center [1077, 286] width 115 height 45
click at [1128, 250] on span "button" at bounding box center [1128, 251] width 15 height 15
click at [1098, 245] on div "ZG [PERSON_NAME] 09:29 [DATE]" at bounding box center [1077, 251] width 115 height 18
click at [1128, 223] on use at bounding box center [1130, 221] width 4 height 3
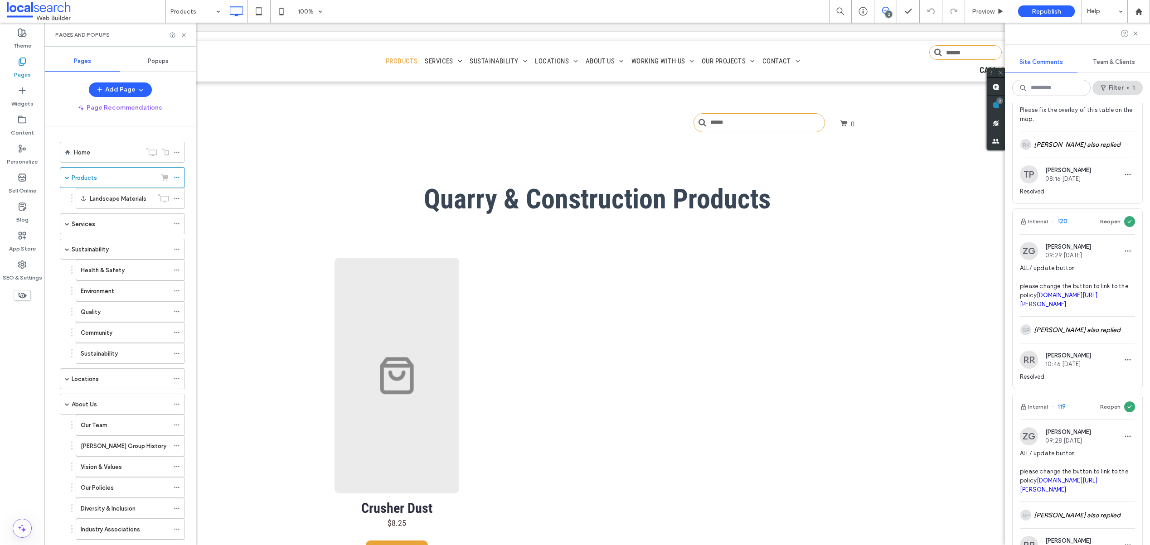
click at [1091, 264] on span "ALL/ update button please change the button to link to the policy [DOMAIN_NAME]…" at bounding box center [1077, 286] width 115 height 45
click at [1129, 219] on div "Internal 120 Reopen" at bounding box center [1078, 221] width 130 height 25
click at [1127, 219] on span at bounding box center [1129, 221] width 11 height 11
click at [1110, 221] on button "Reopen" at bounding box center [1110, 221] width 20 height 11
click at [1001, 110] on span at bounding box center [996, 105] width 18 height 18
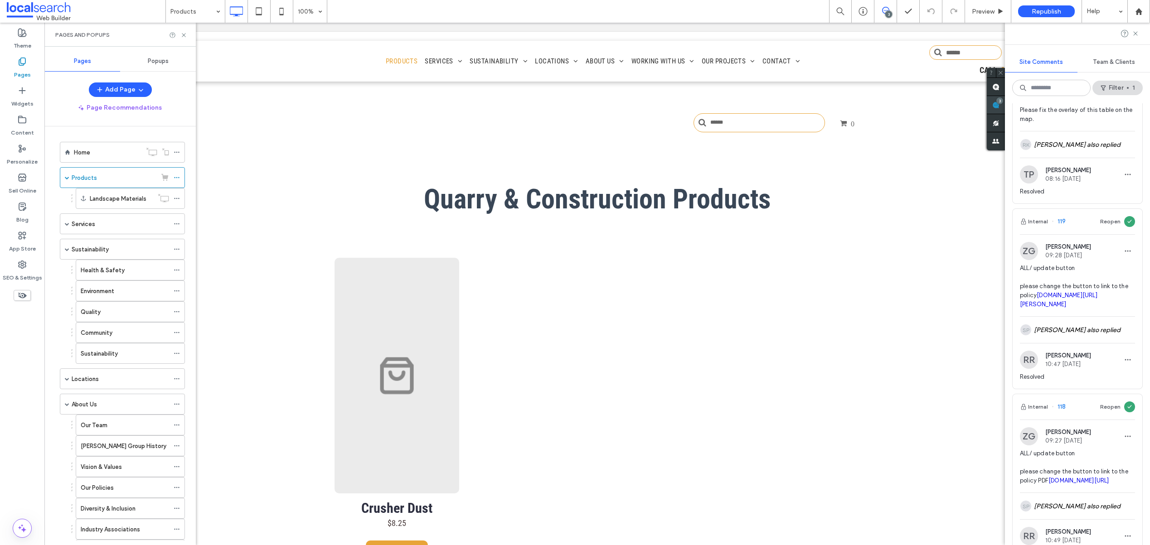
scroll to position [0, 0]
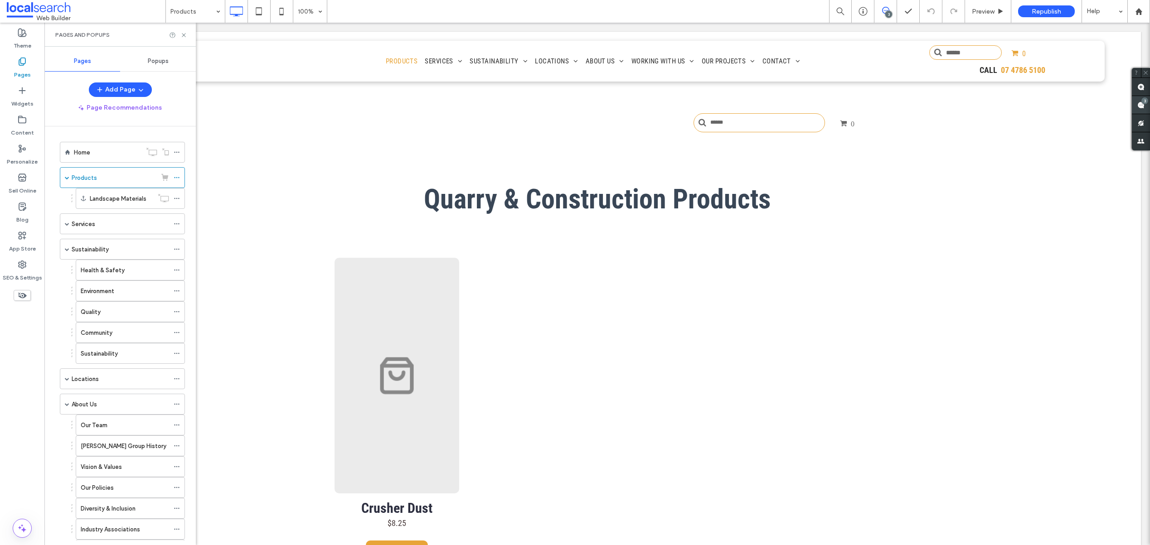
click at [1142, 109] on span at bounding box center [1141, 105] width 18 height 18
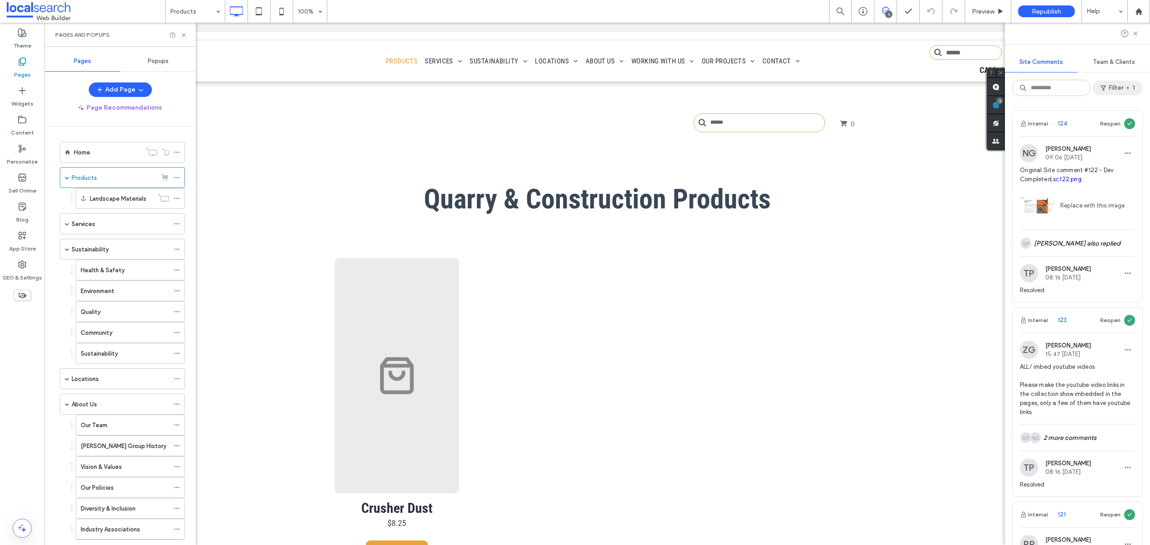
click at [1129, 90] on button "Filter 1" at bounding box center [1118, 88] width 50 height 15
click at [993, 124] on div "Internal (3)" at bounding box center [997, 126] width 64 height 8
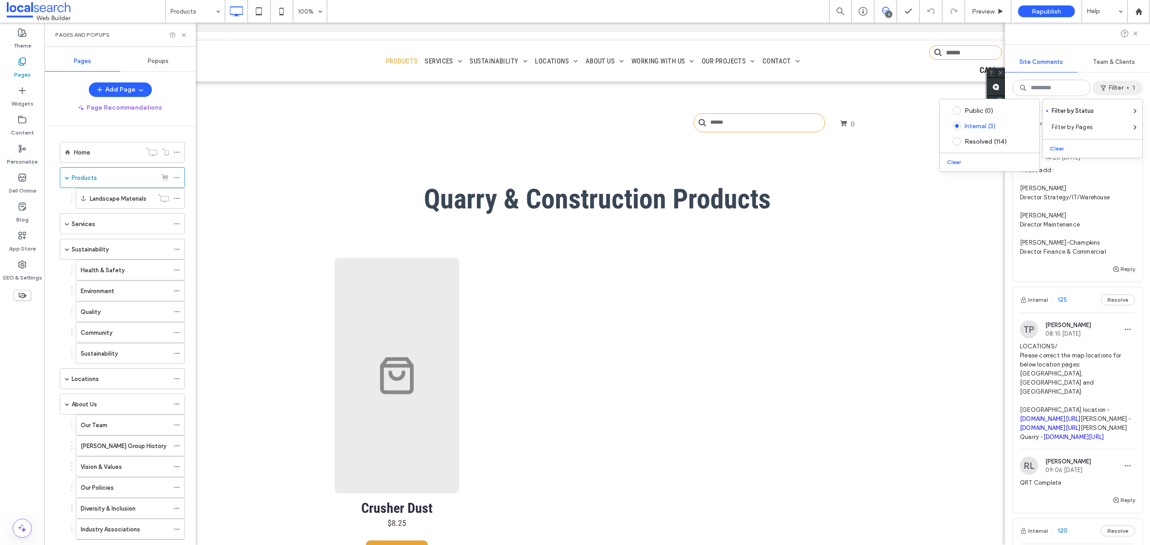
click at [1065, 327] on span "[PERSON_NAME]" at bounding box center [1069, 325] width 46 height 7
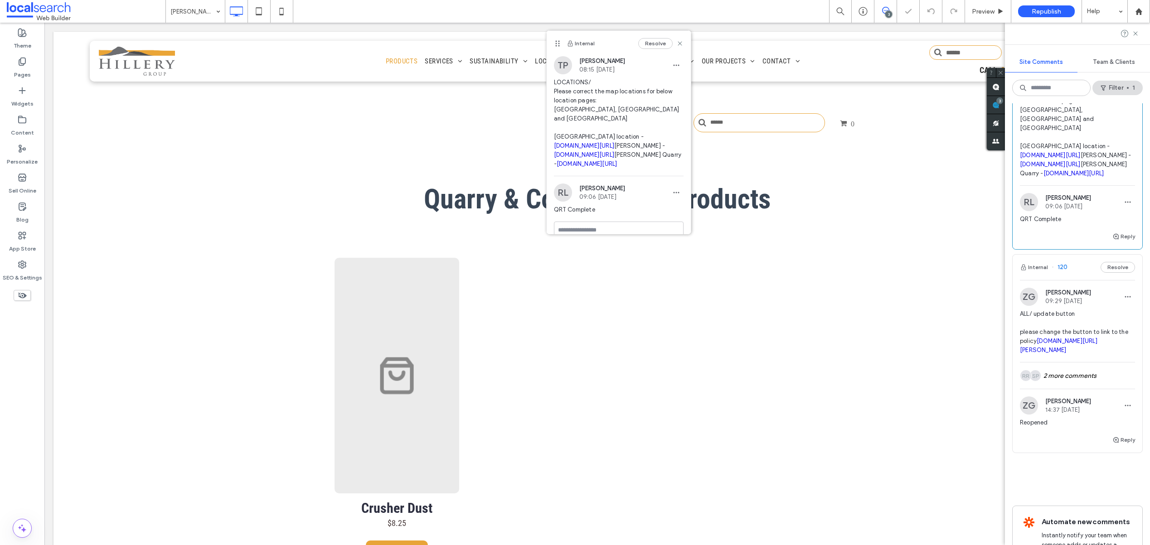
scroll to position [361, 0]
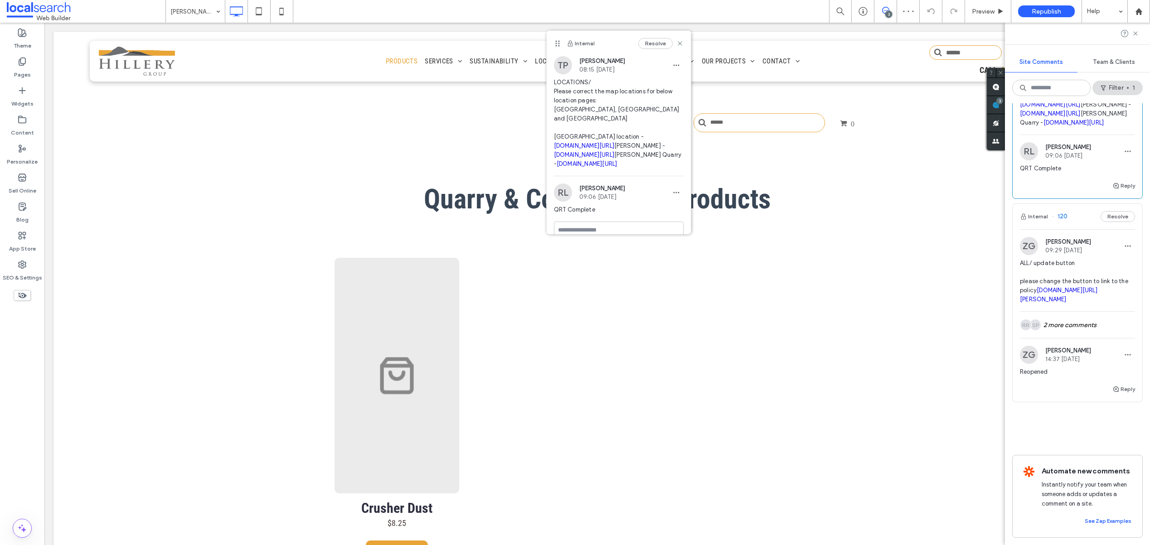
click at [1104, 237] on div "ZG [PERSON_NAME] 09:29 [DATE]" at bounding box center [1077, 246] width 115 height 18
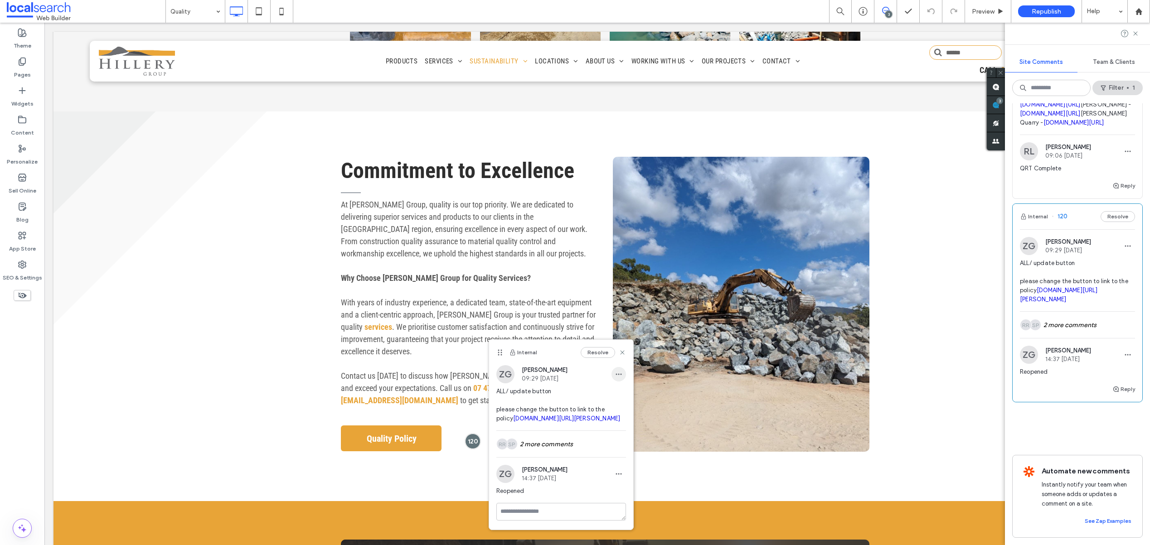
click at [615, 377] on icon "button" at bounding box center [618, 374] width 7 height 7
click at [586, 354] on button "Resolve" at bounding box center [598, 352] width 34 height 11
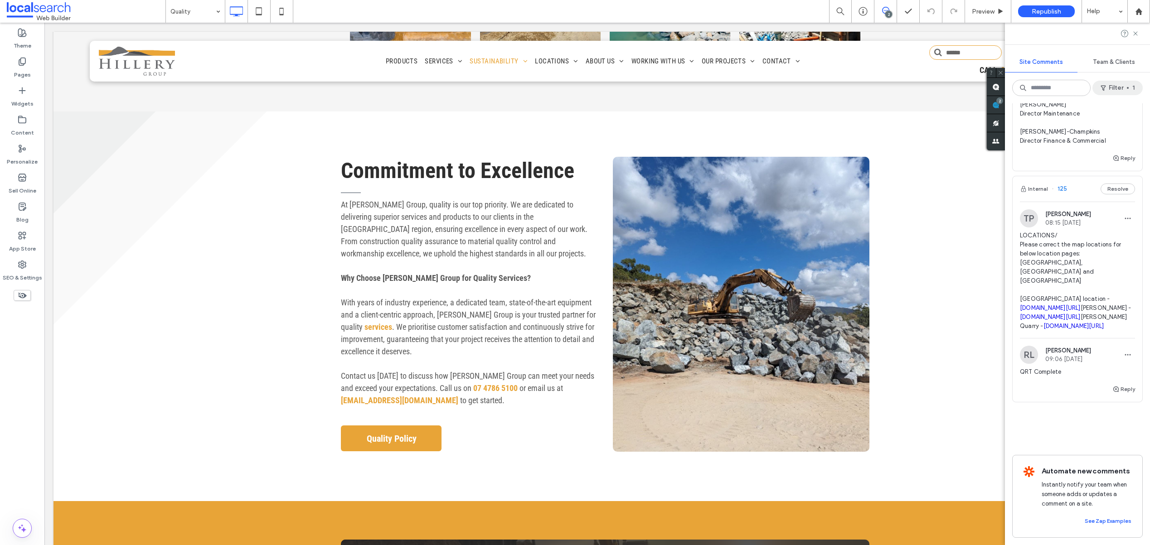
click at [1117, 90] on button "Filter 1" at bounding box center [1118, 88] width 50 height 15
click at [974, 142] on div "Resolved (115)" at bounding box center [997, 142] width 64 height 8
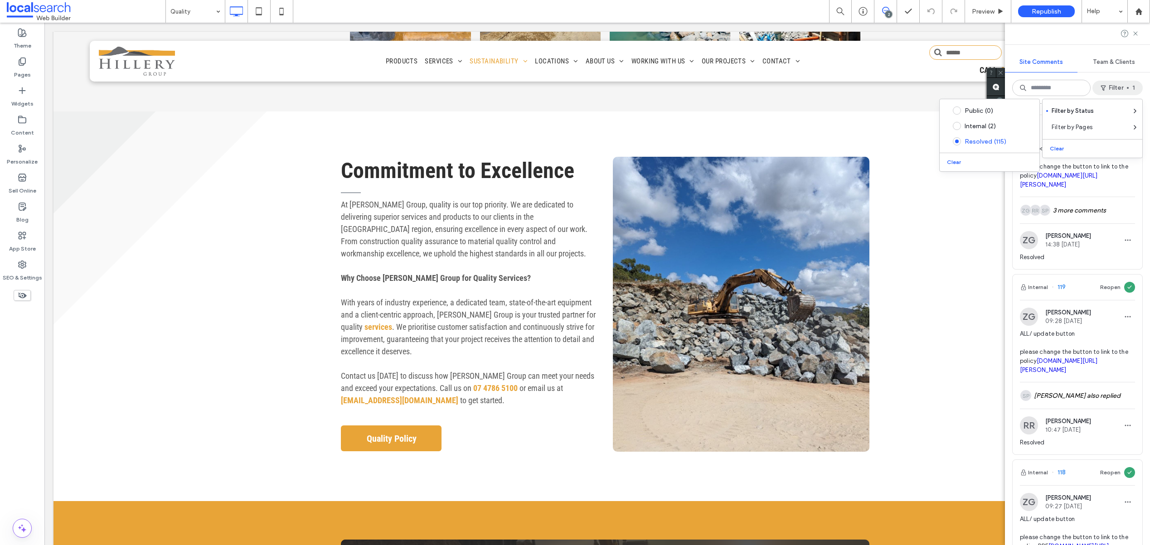
scroll to position [570, 0]
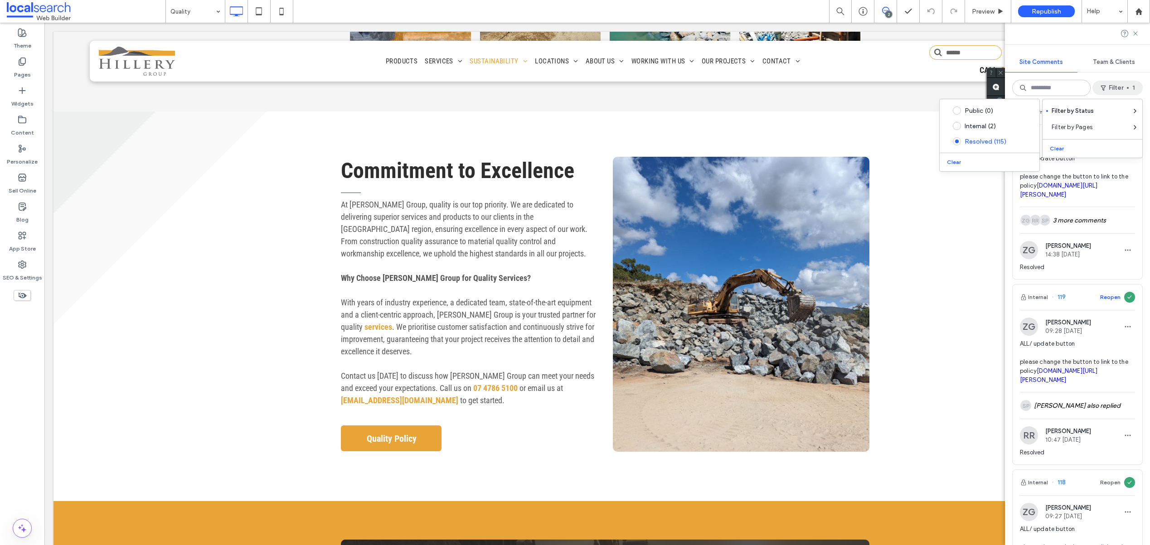
click at [1107, 303] on button "Reopen" at bounding box center [1110, 297] width 20 height 11
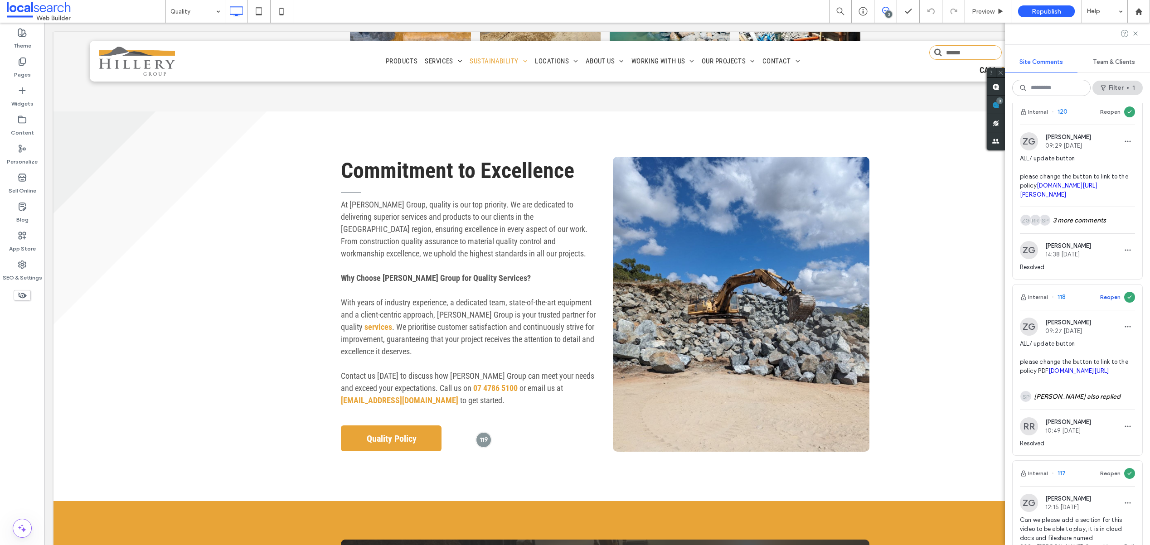
click at [1100, 303] on button "Reopen" at bounding box center [1110, 297] width 20 height 11
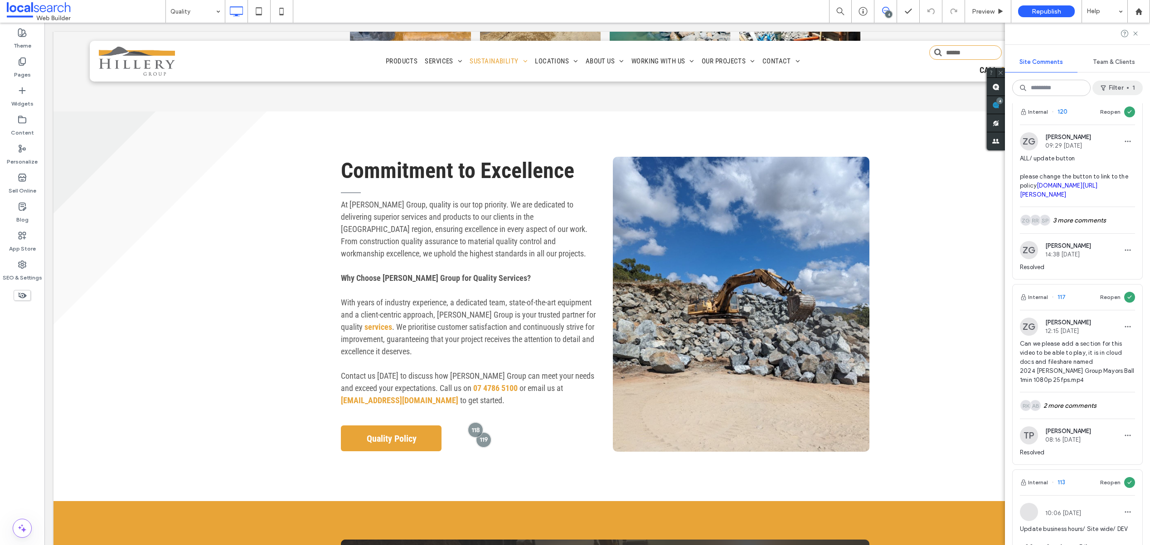
click at [1128, 83] on button "Filter 1" at bounding box center [1118, 88] width 50 height 15
click at [986, 129] on div "Internal (4)" at bounding box center [997, 126] width 64 height 8
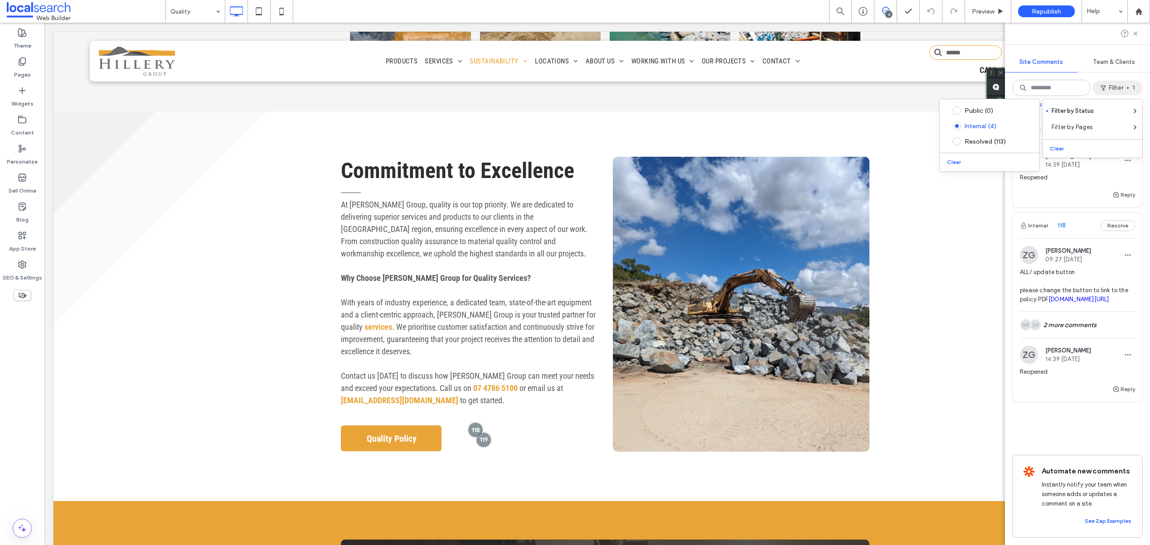
click at [1126, 77] on div "Site Comments Team & Clients Filter 1 Internal 126 Resolve ZG Zoe Gordon 14:26 …" at bounding box center [1077, 284] width 145 height 523
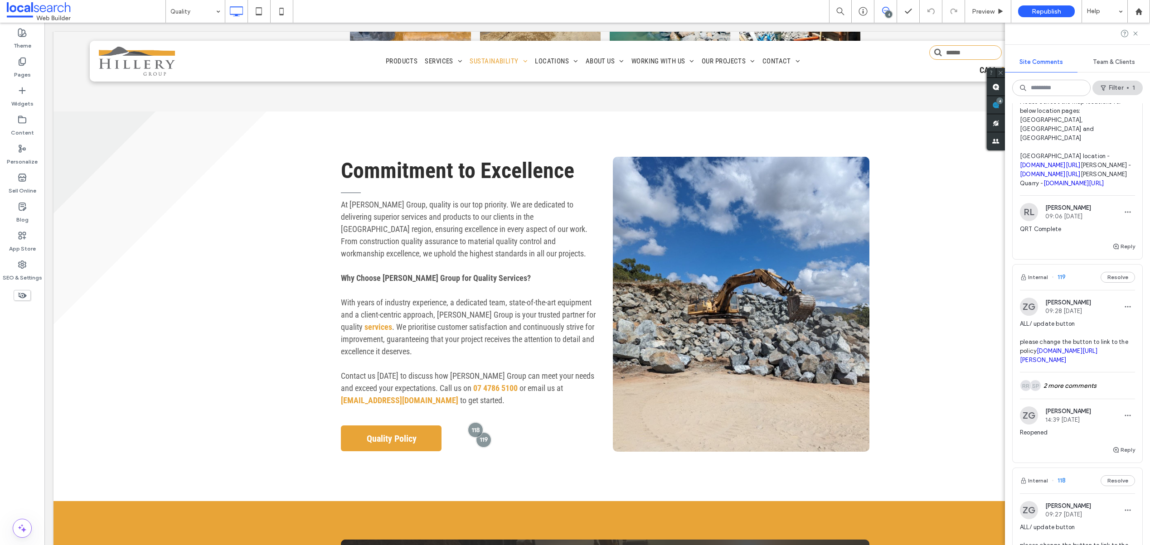
scroll to position [260, 0]
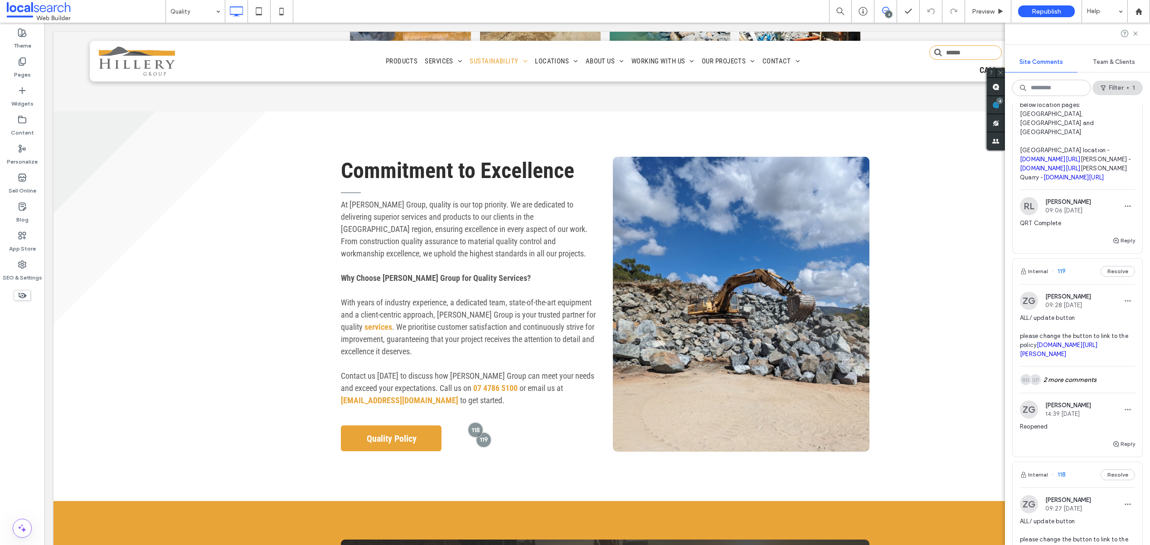
click at [1100, 331] on span "ALL/ update button please change the button to link to the policy irp.cdn-websi…" at bounding box center [1077, 336] width 115 height 45
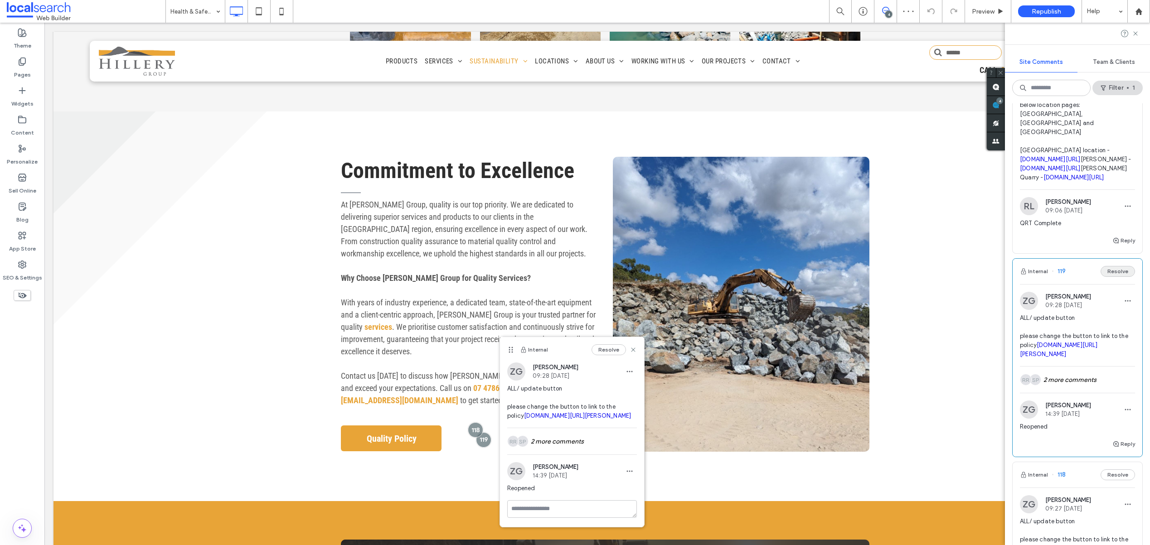
click at [1107, 277] on button "Resolve" at bounding box center [1118, 271] width 34 height 11
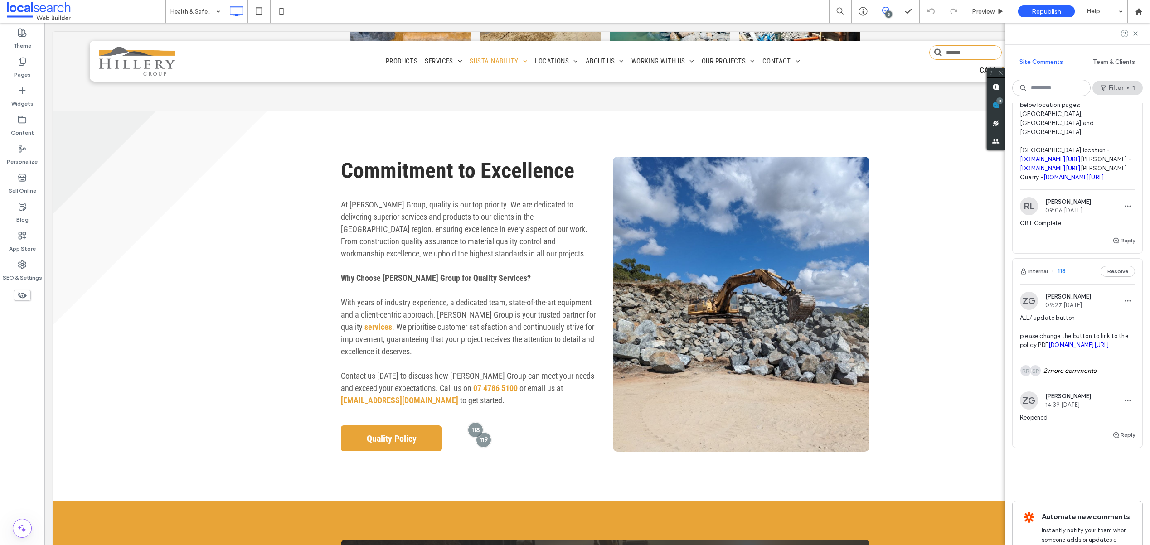
click at [1086, 309] on span "09:27 [DATE]" at bounding box center [1069, 305] width 46 height 7
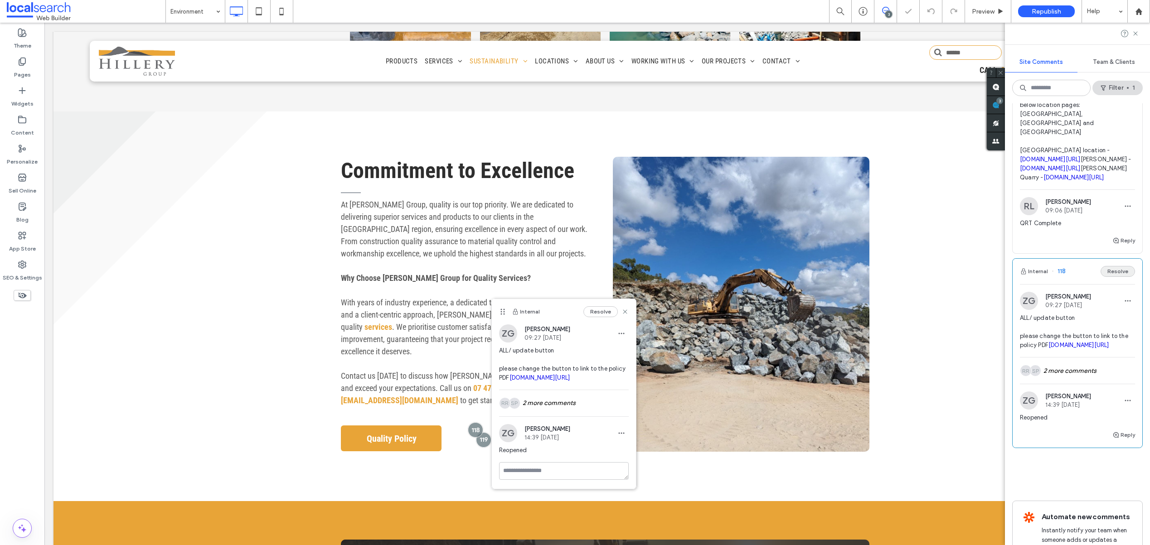
click at [1112, 277] on button "Resolve" at bounding box center [1118, 271] width 34 height 11
